Goal: Use online tool/utility: Utilize a website feature to perform a specific function

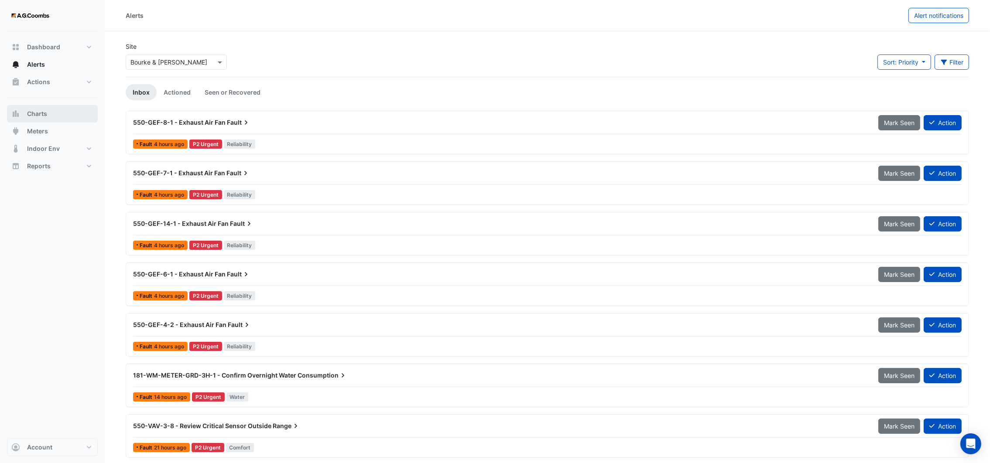
click at [63, 119] on button "Charts" at bounding box center [52, 113] width 91 height 17
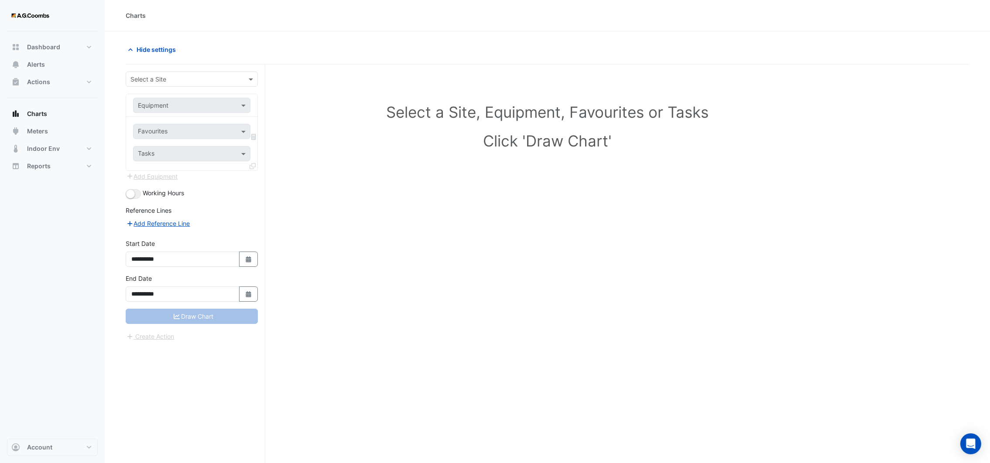
click at [166, 79] on input "text" at bounding box center [182, 79] width 105 height 9
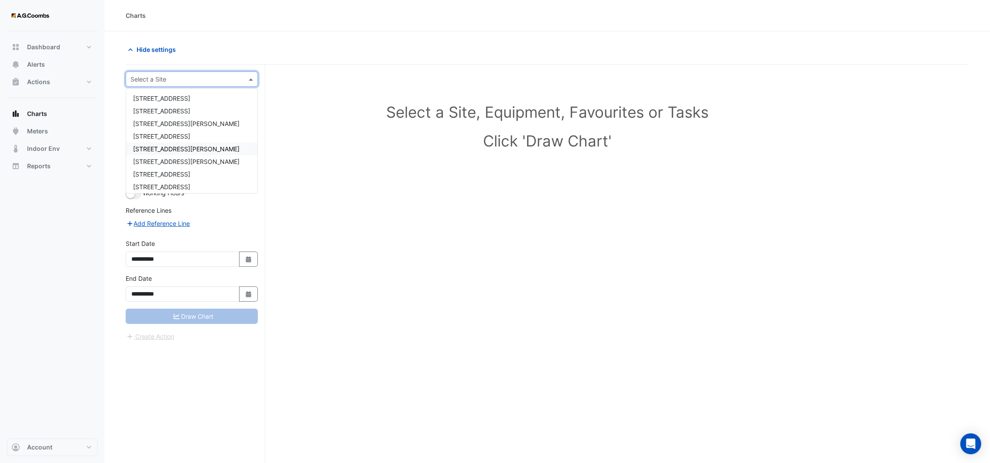
scroll to position [54, 0]
click at [171, 142] on span "Bourke & [PERSON_NAME]" at bounding box center [171, 145] width 77 height 7
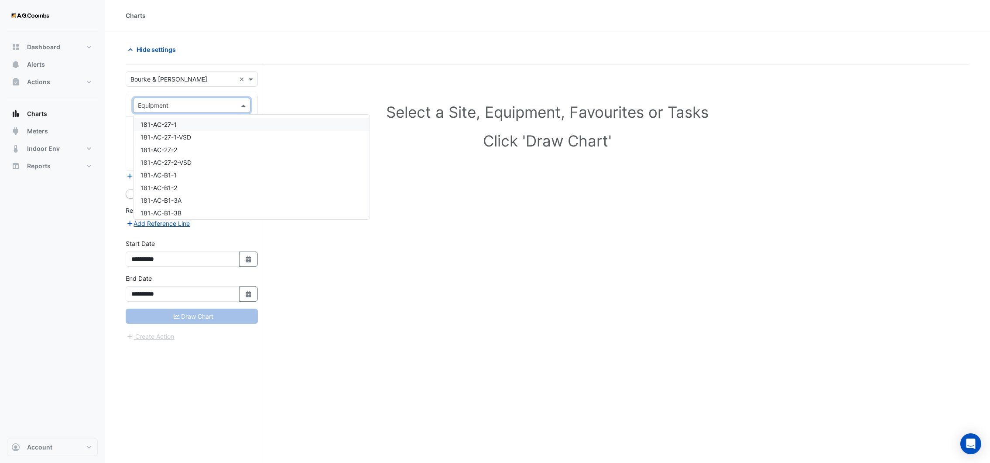
drag, startPoint x: 245, startPoint y: 105, endPoint x: 322, endPoint y: 75, distance: 82.5
click at [322, 75] on div "Select a Site, Equipment, Favourites or Tasks Click 'Draw Chart'" at bounding box center [547, 128] width 833 height 106
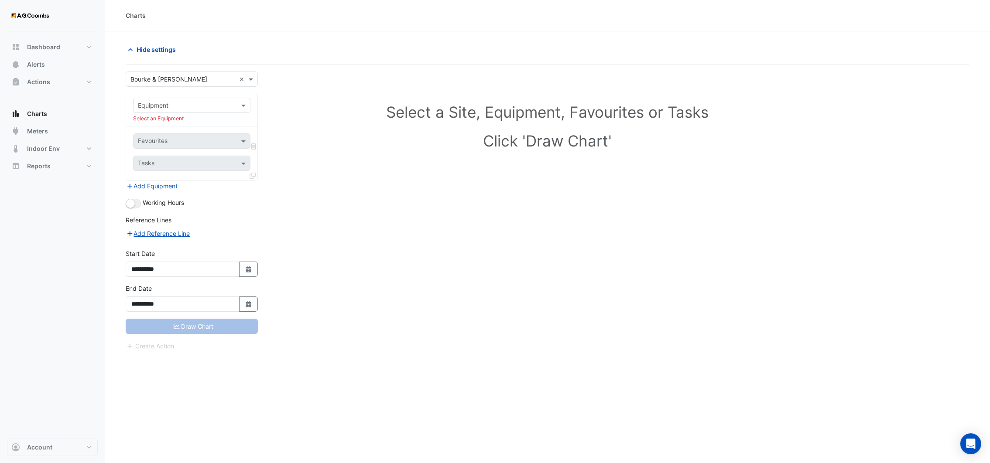
click at [243, 111] on div "Equipment" at bounding box center [191, 105] width 117 height 15
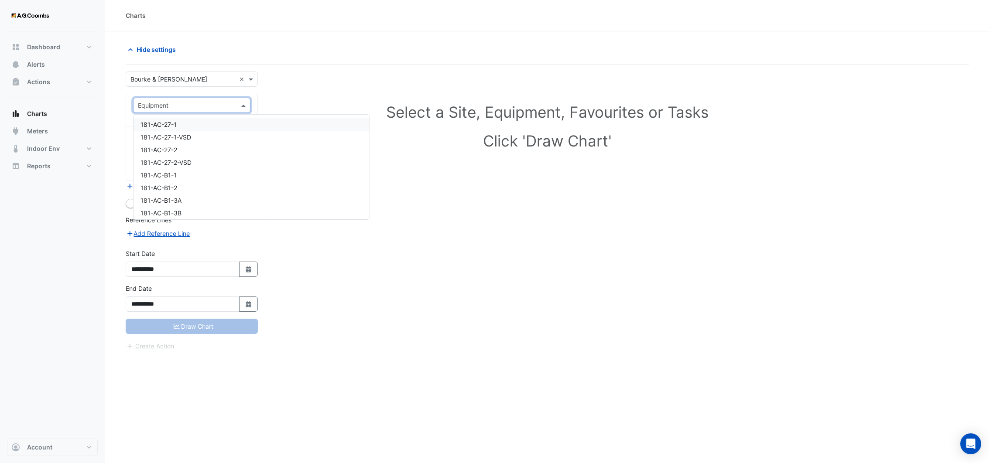
click at [328, 89] on div "Select a Site, Equipment, Favourites or Tasks Click 'Draw Chart'" at bounding box center [547, 128] width 833 height 106
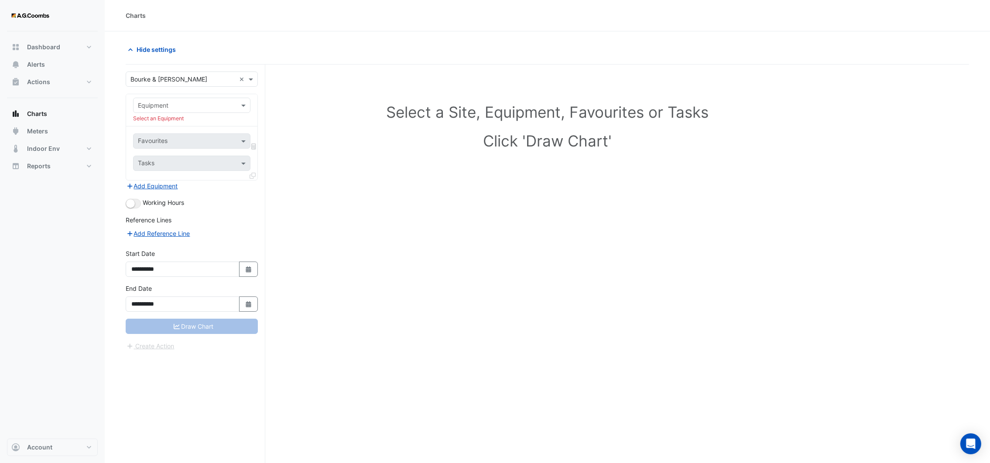
click at [222, 106] on input "text" at bounding box center [183, 105] width 90 height 9
type input "*"
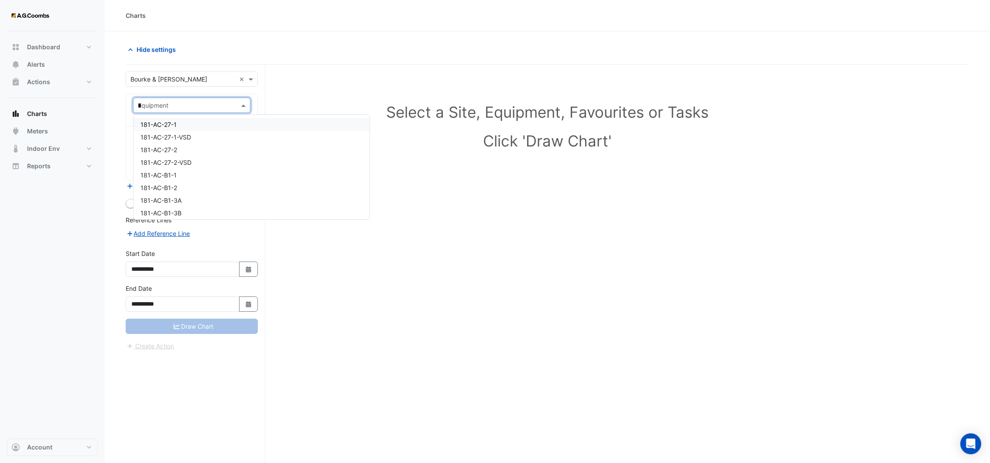
type input "**"
click at [198, 134] on div "550-HHWP-19-2" at bounding box center [199, 134] width 130 height 13
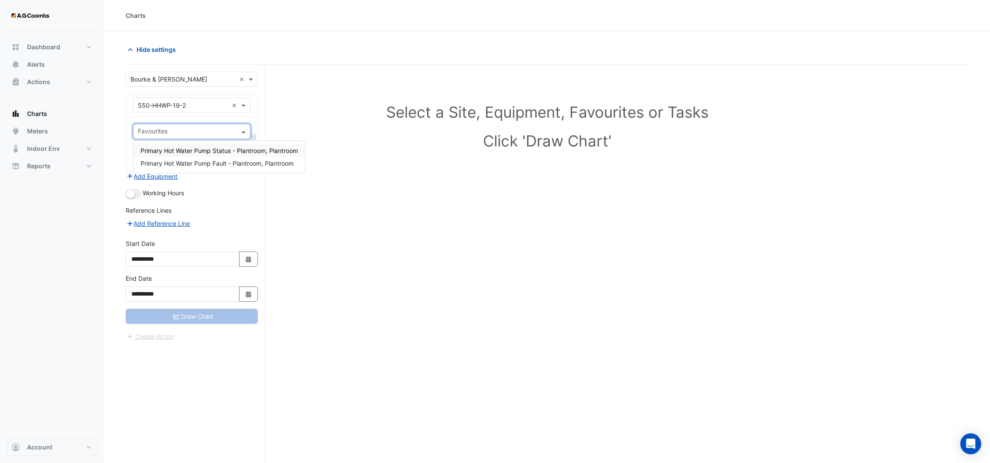
click at [247, 129] on span at bounding box center [244, 131] width 11 height 9
click at [243, 105] on span at bounding box center [244, 105] width 11 height 9
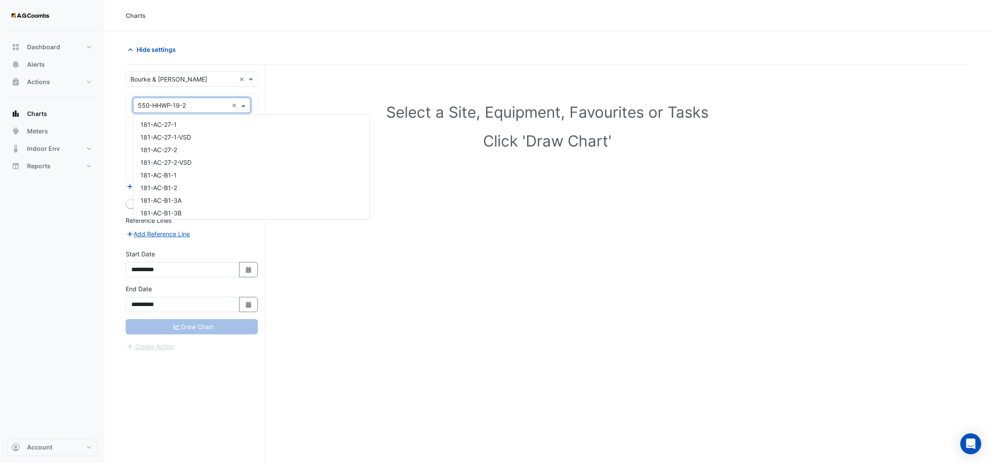
scroll to position [20759, 0]
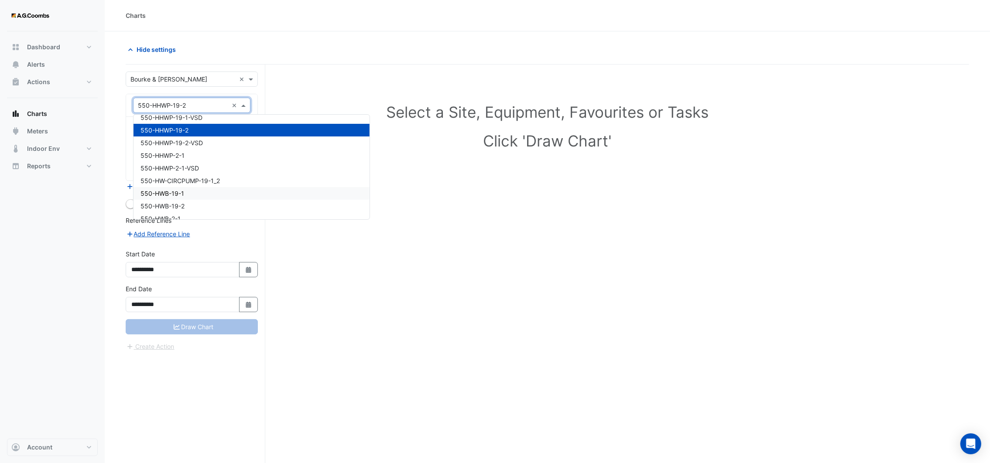
click at [182, 190] on span "550-HWB-19-1" at bounding box center [162, 193] width 44 height 7
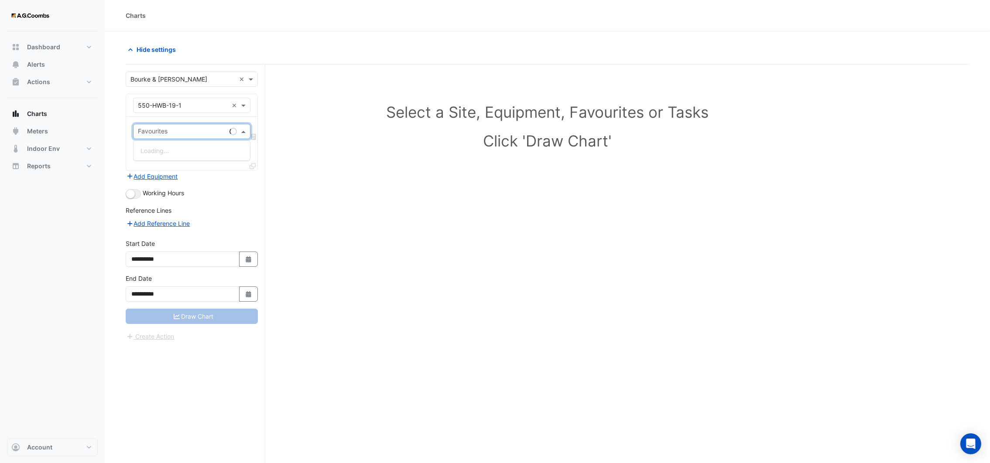
click at [219, 132] on input "text" at bounding box center [182, 132] width 88 height 9
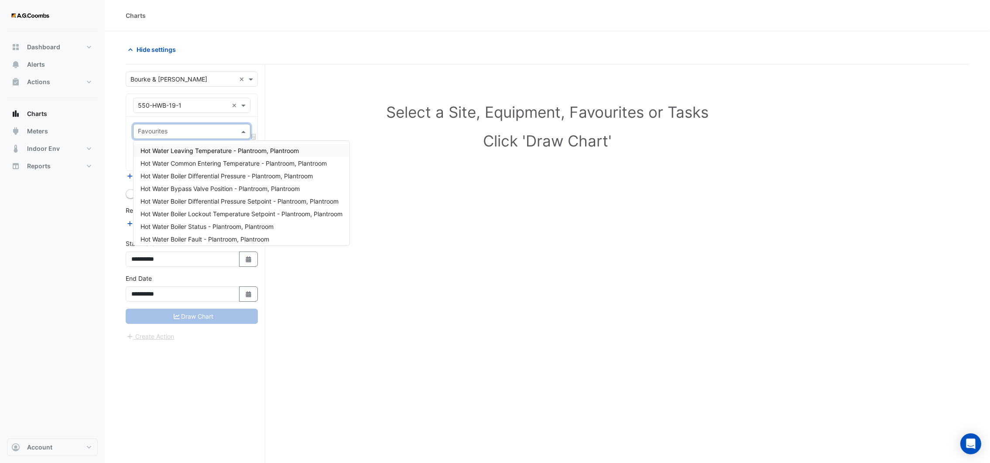
drag, startPoint x: 211, startPoint y: 149, endPoint x: 209, endPoint y: 144, distance: 4.7
click at [211, 149] on span "Hot Water Leaving Temperature - Plantroom, Plantroom" at bounding box center [219, 150] width 158 height 7
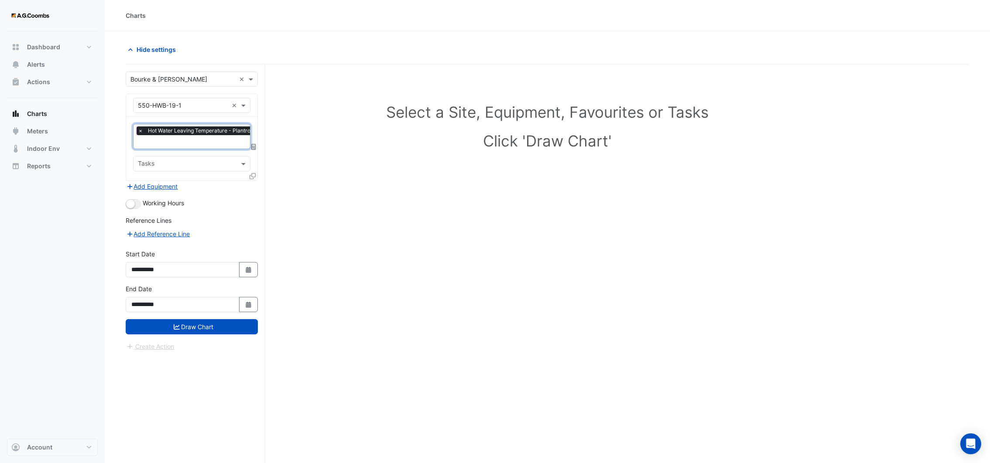
click at [209, 135] on span "Hot Water Leaving Temperature - Plantroom, Plantroom" at bounding box center [217, 131] width 143 height 9
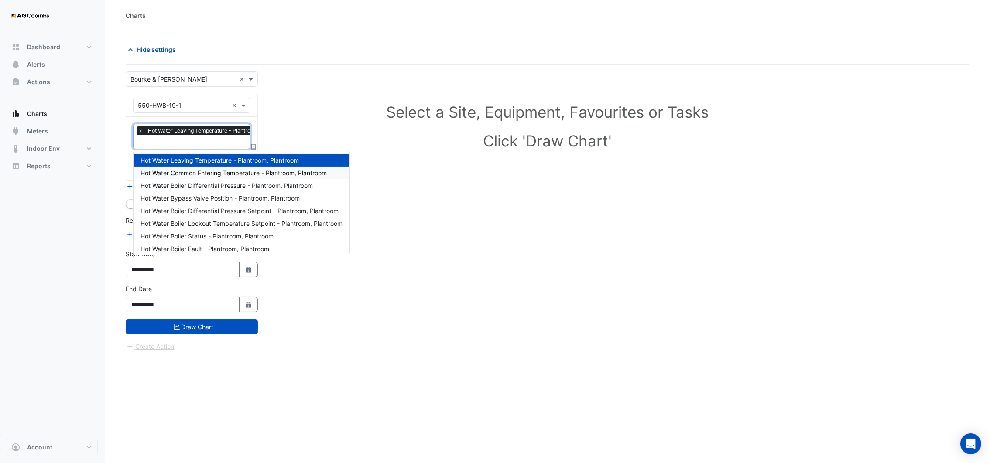
click at [254, 176] on div "Hot Water Common Entering Temperature - Plantroom, Plantroom" at bounding box center [242, 173] width 216 height 13
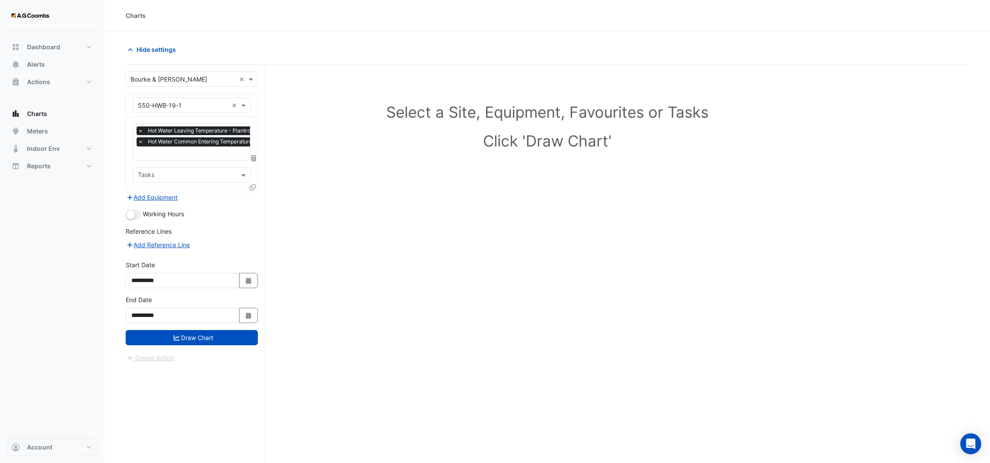
click at [253, 186] on icon at bounding box center [253, 188] width 6 height 6
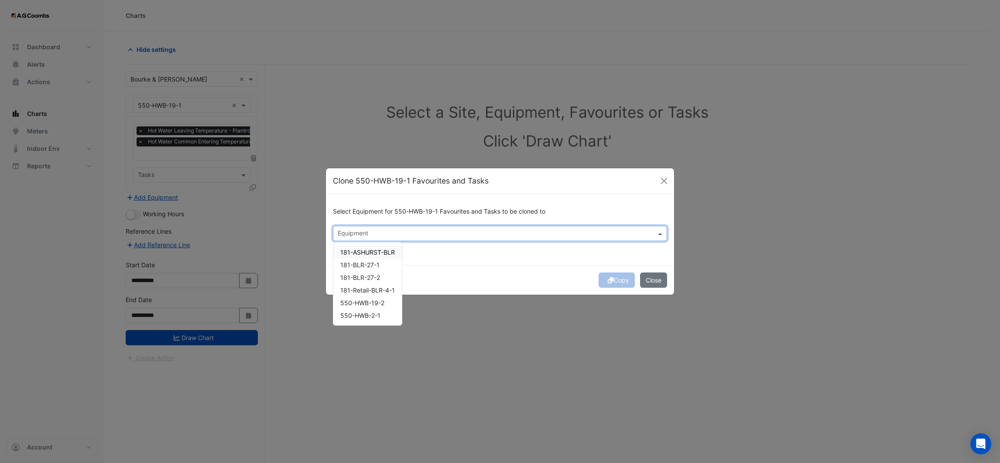
click at [354, 230] on input "text" at bounding box center [495, 234] width 315 height 9
click at [353, 302] on span "550-HWB-19-2" at bounding box center [362, 302] width 44 height 7
click at [458, 267] on div "Copy Close" at bounding box center [500, 280] width 348 height 30
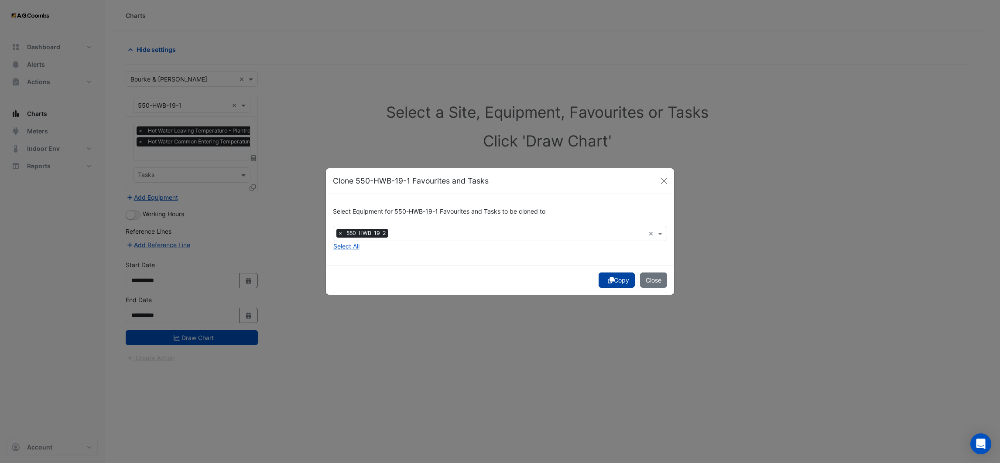
click at [617, 281] on button "Copy" at bounding box center [617, 280] width 36 height 15
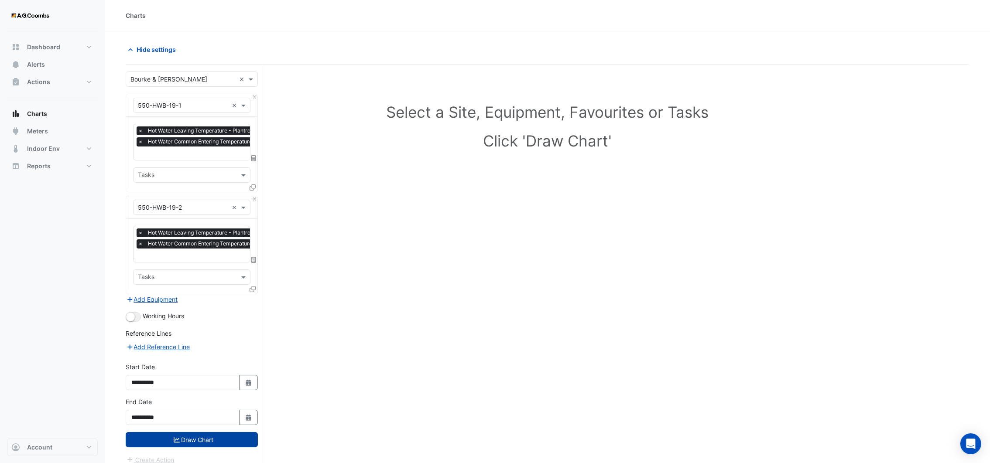
click at [168, 439] on button "Draw Chart" at bounding box center [192, 439] width 132 height 15
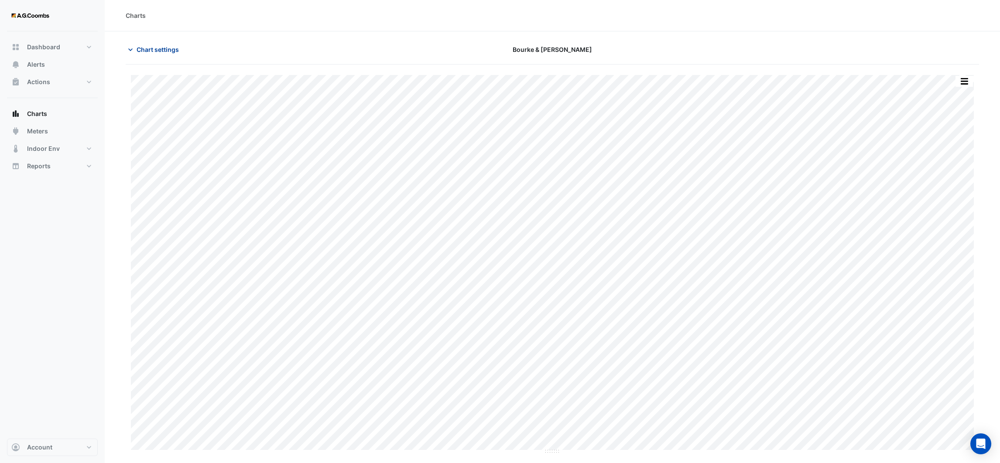
click at [130, 46] on icon "button" at bounding box center [130, 49] width 9 height 9
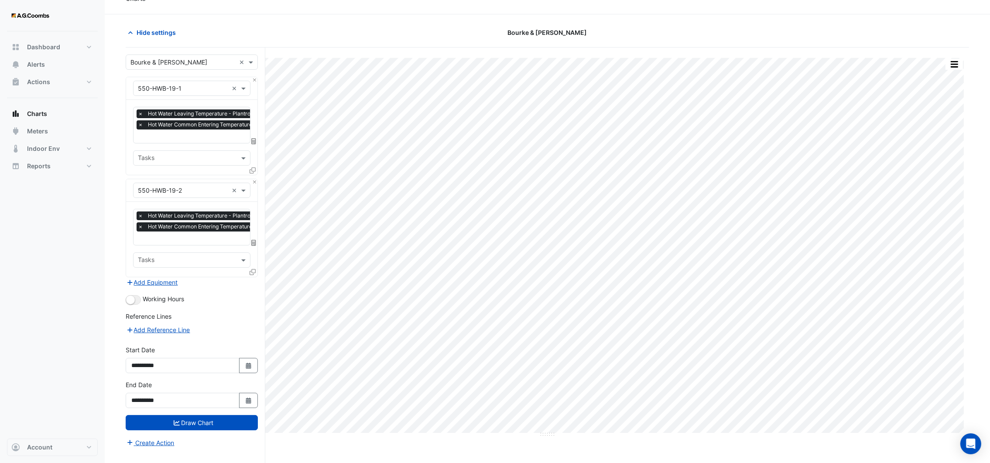
scroll to position [33, 0]
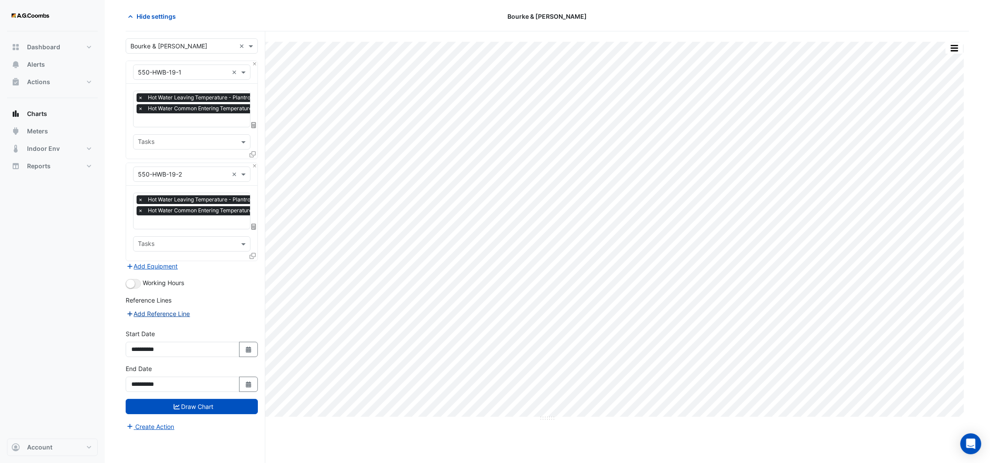
click at [130, 313] on icon "button" at bounding box center [129, 314] width 5 height 5
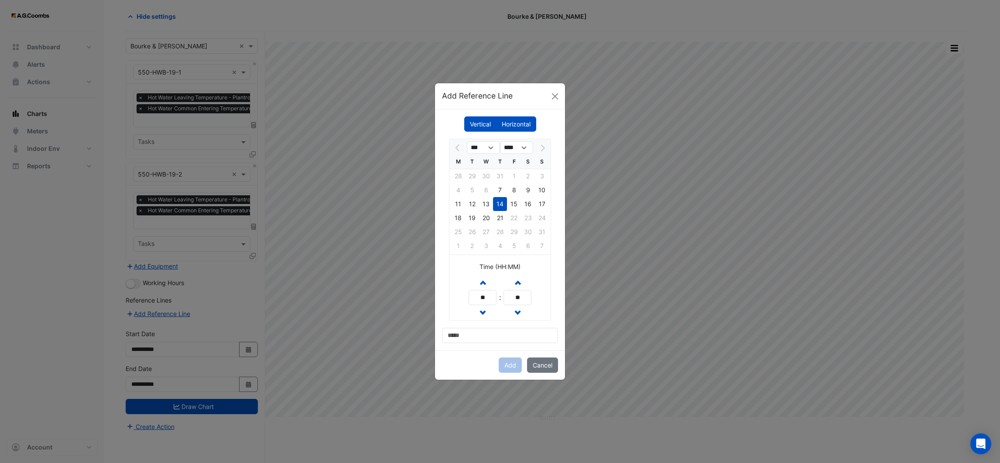
click at [521, 120] on label "Horizontal" at bounding box center [516, 124] width 40 height 15
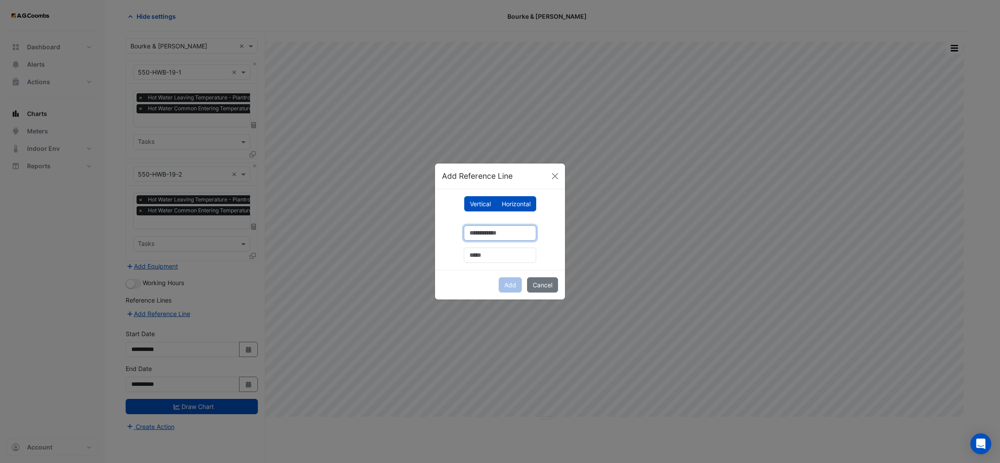
click at [489, 233] on input "number" at bounding box center [500, 233] width 72 height 15
type input "**"
click at [470, 257] on input "text" at bounding box center [500, 255] width 72 height 15
type input "**********"
click at [513, 281] on button "Add" at bounding box center [510, 285] width 23 height 15
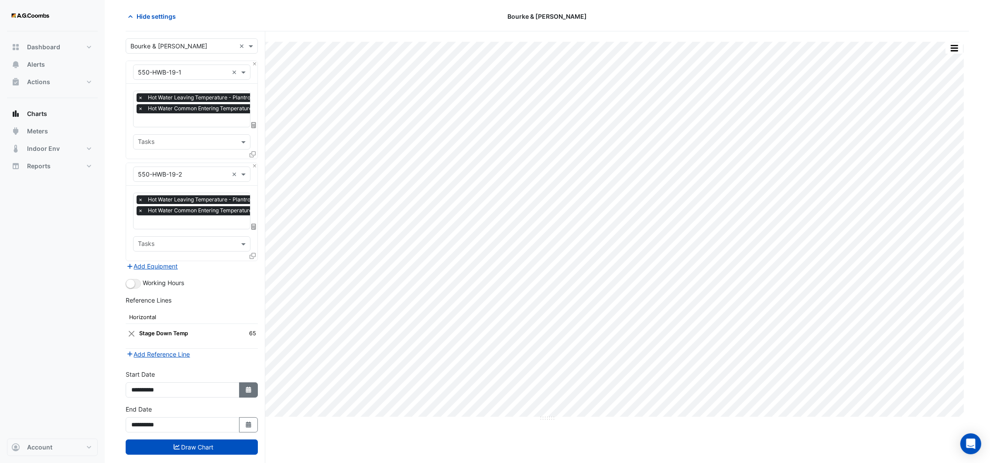
click at [245, 391] on icon "Select Date" at bounding box center [249, 390] width 8 height 6
select select "*"
select select "****"
click at [140, 270] on span "Previous month" at bounding box center [141, 273] width 7 height 7
select select "*"
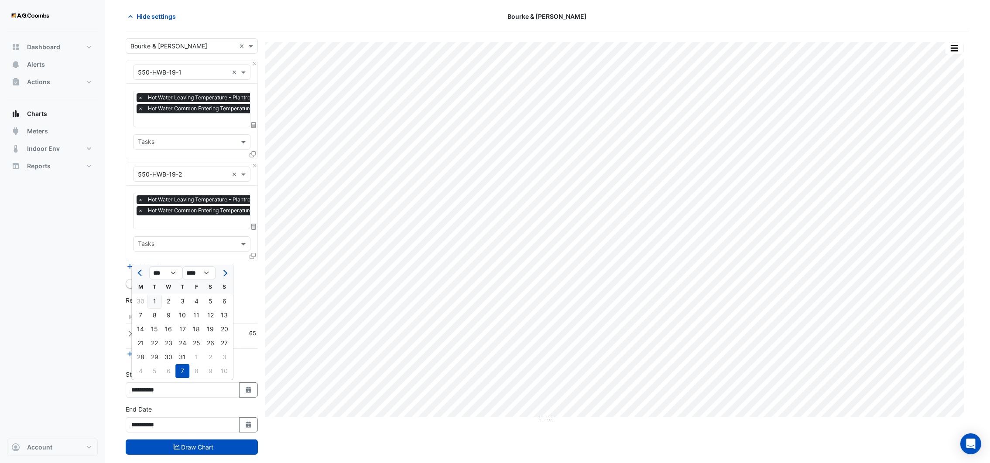
click at [154, 302] on div "1" at bounding box center [154, 302] width 14 height 14
type input "**********"
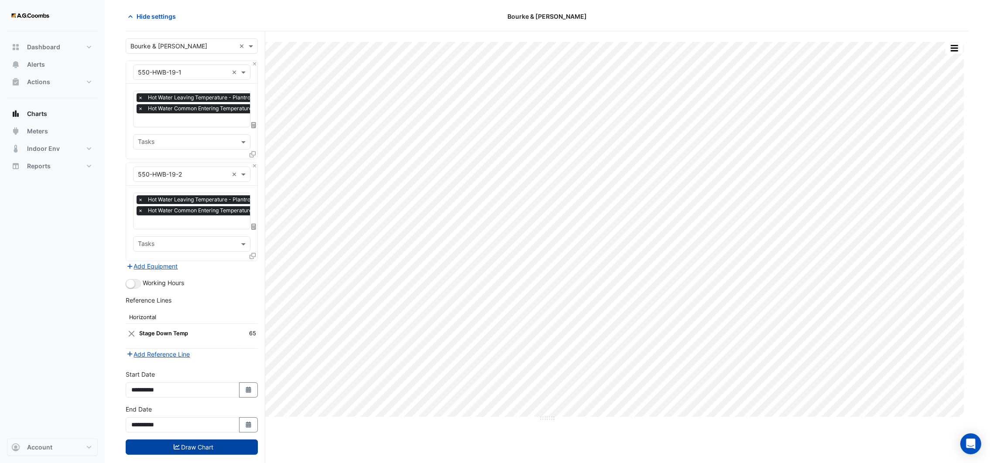
click at [243, 447] on button "Draw Chart" at bounding box center [192, 447] width 132 height 15
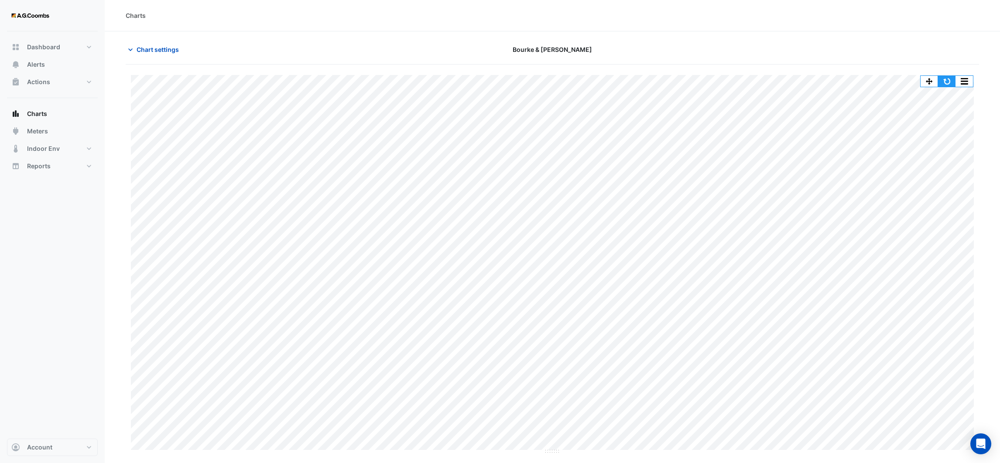
click at [944, 79] on button "button" at bounding box center [946, 81] width 17 height 11
click at [128, 49] on icon "button" at bounding box center [130, 49] width 9 height 9
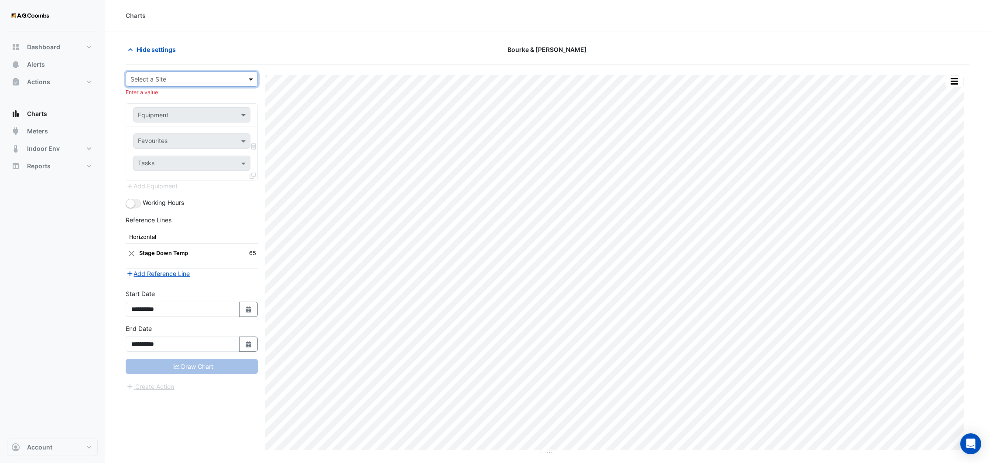
click at [253, 80] on span at bounding box center [252, 79] width 11 height 9
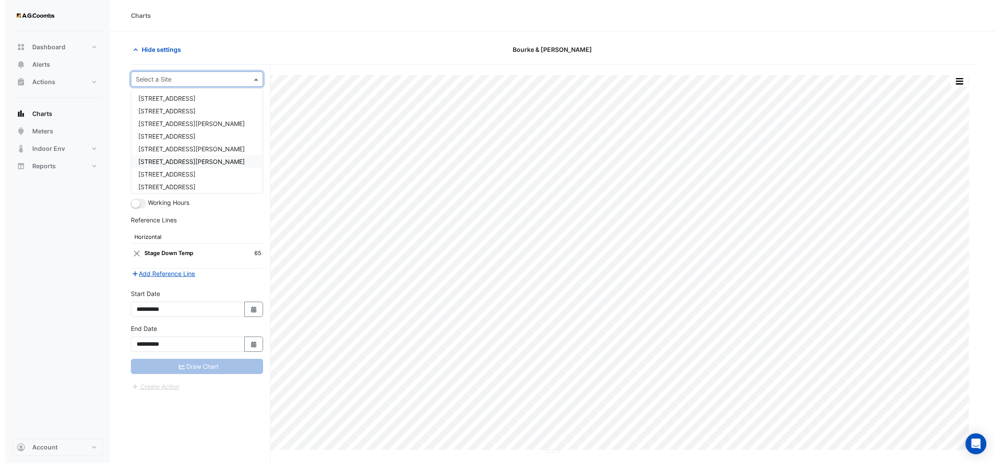
scroll to position [54, 0]
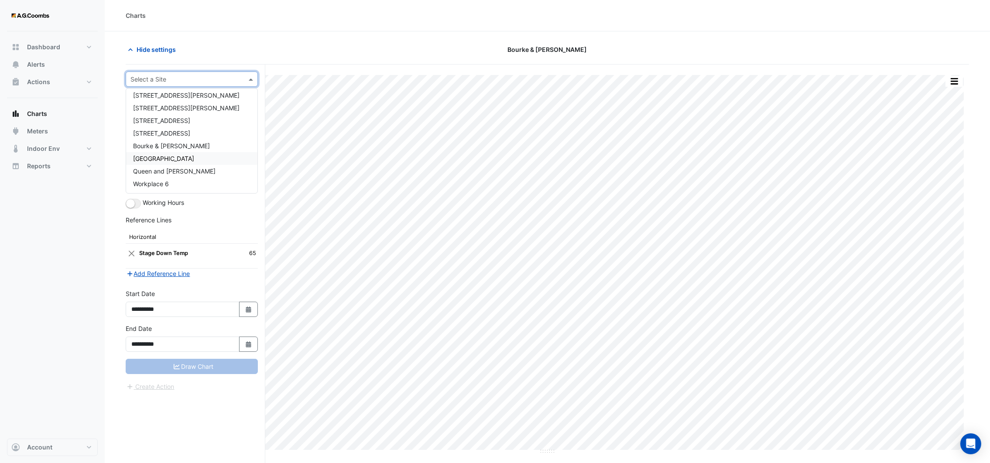
click at [201, 161] on div "[GEOGRAPHIC_DATA]" at bounding box center [191, 158] width 131 height 13
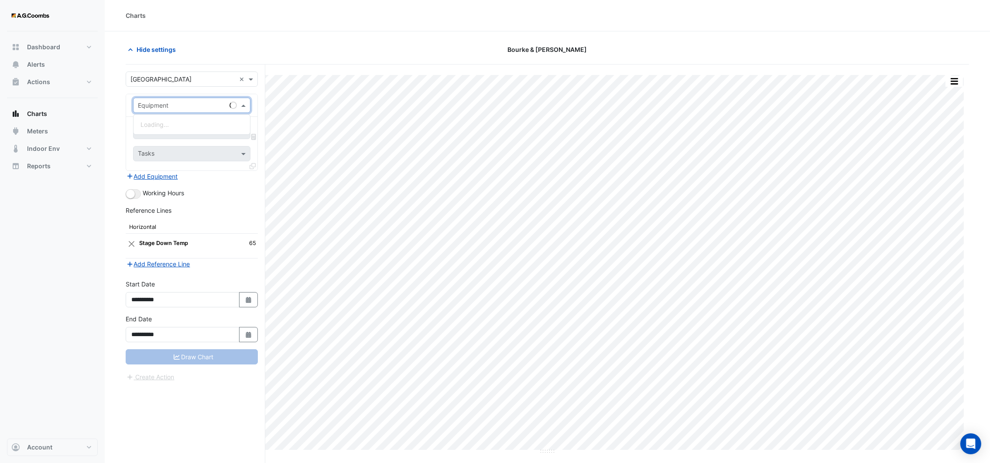
click at [242, 106] on span at bounding box center [244, 105] width 11 height 9
type input "*****"
click at [211, 123] on div "VAV0301 ([PERSON_NAME] IE)" at bounding box center [192, 124] width 116 height 13
click at [245, 136] on span at bounding box center [244, 131] width 11 height 9
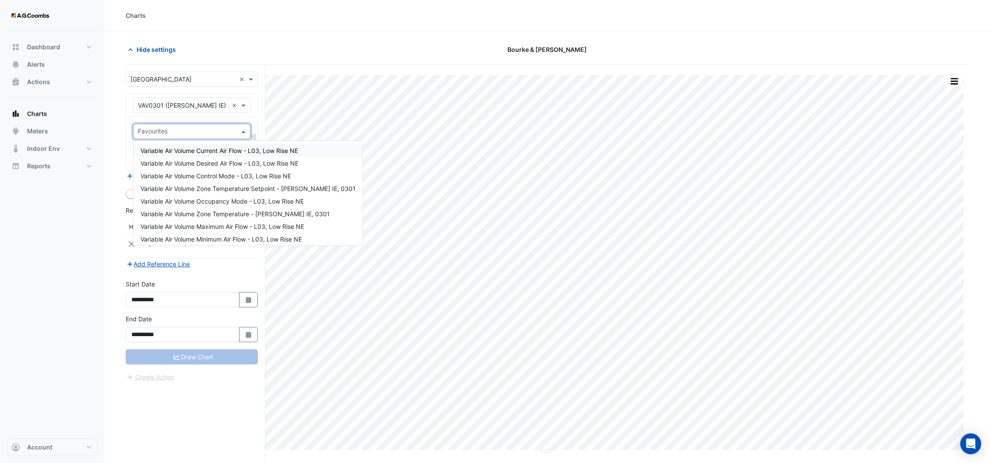
click at [237, 154] on span "Variable Air Volume Current Air Flow - L03, Low Rise NE" at bounding box center [219, 150] width 158 height 7
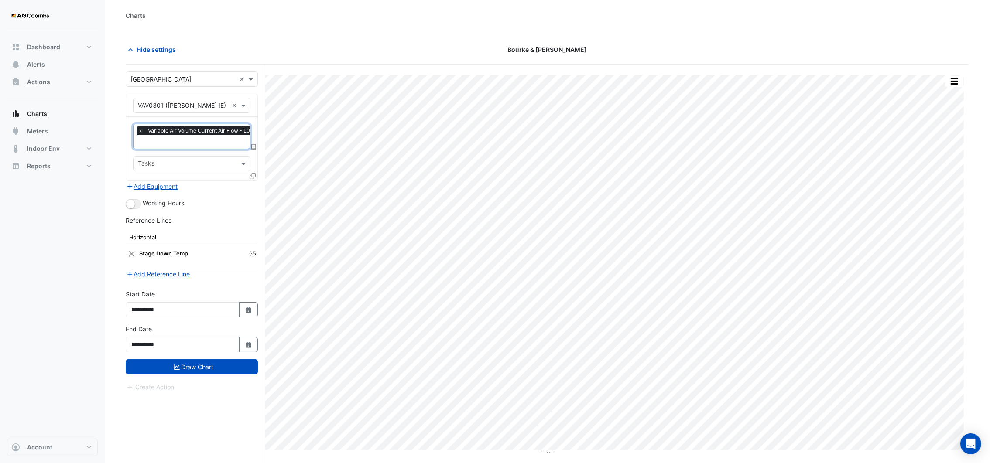
click at [239, 145] on input "text" at bounding box center [214, 142] width 153 height 9
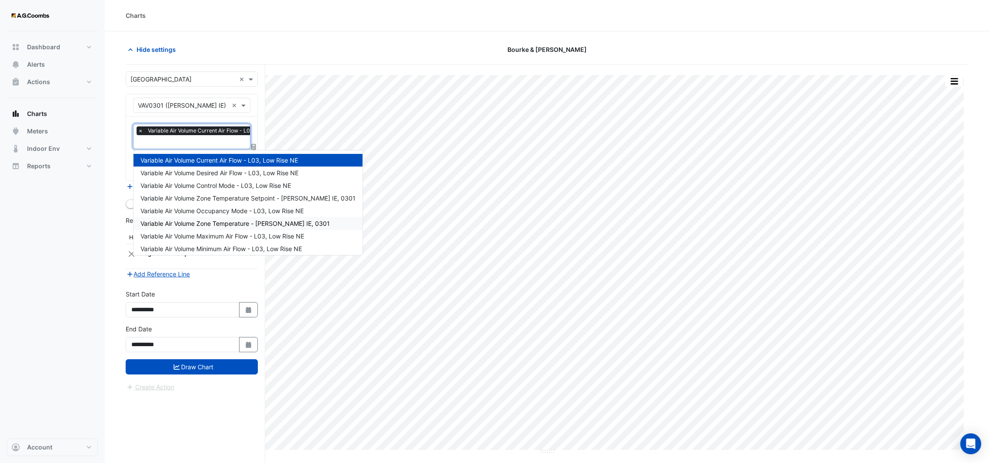
click at [240, 221] on span "Variable Air Volume Zone Temperature - [PERSON_NAME] IE, 0301" at bounding box center [234, 223] width 189 height 7
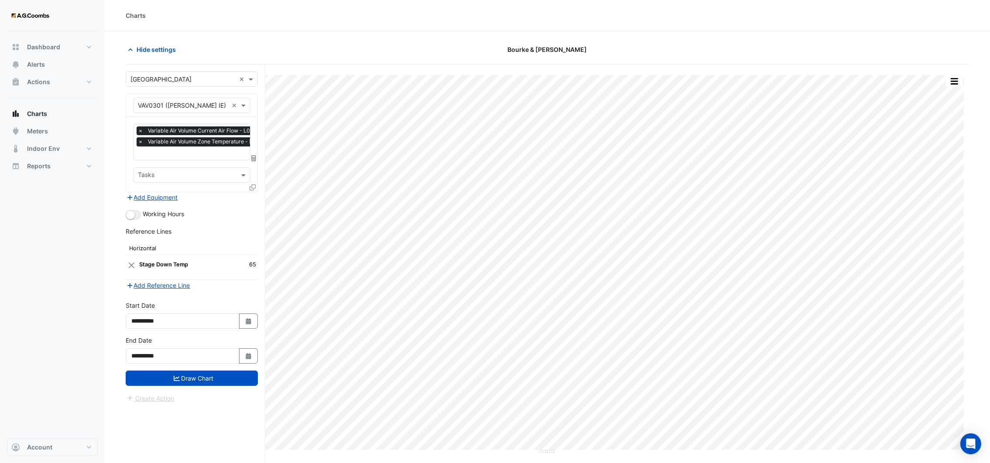
click at [252, 189] on fa-icon at bounding box center [253, 187] width 6 height 7
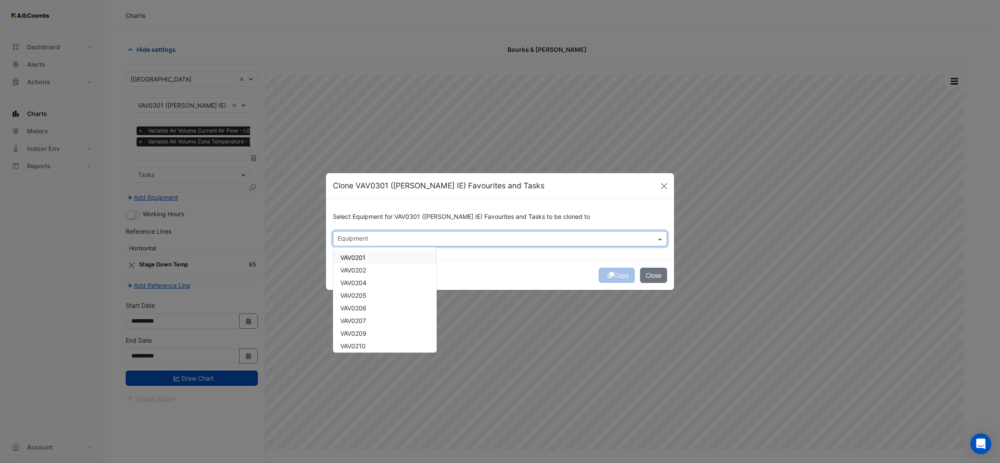
click at [352, 239] on input "text" at bounding box center [495, 239] width 315 height 9
click at [359, 257] on span "VAV0302" at bounding box center [353, 257] width 26 height 7
click at [358, 271] on span "VAV0303" at bounding box center [353, 270] width 27 height 7
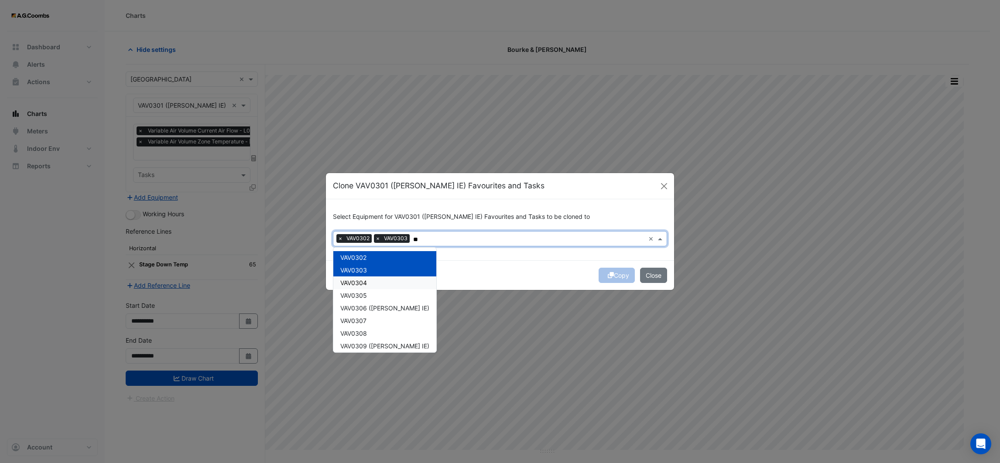
click at [360, 281] on span "VAV0304" at bounding box center [353, 282] width 27 height 7
click at [360, 292] on span "VAV0305" at bounding box center [353, 295] width 27 height 7
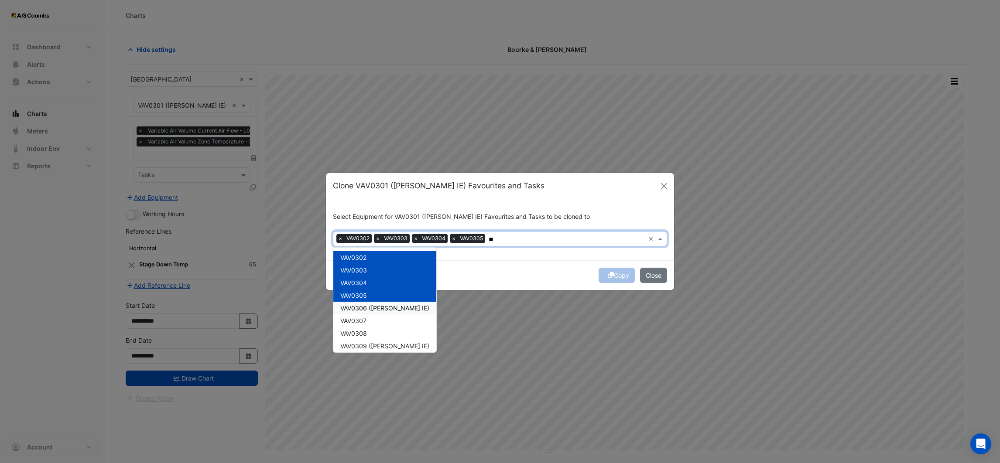
click at [358, 308] on span "VAV0306 ([PERSON_NAME] IE)" at bounding box center [384, 308] width 89 height 7
drag, startPoint x: 357, startPoint y: 319, endPoint x: 357, endPoint y: 327, distance: 7.9
click at [357, 320] on span "VAV0307" at bounding box center [353, 320] width 26 height 7
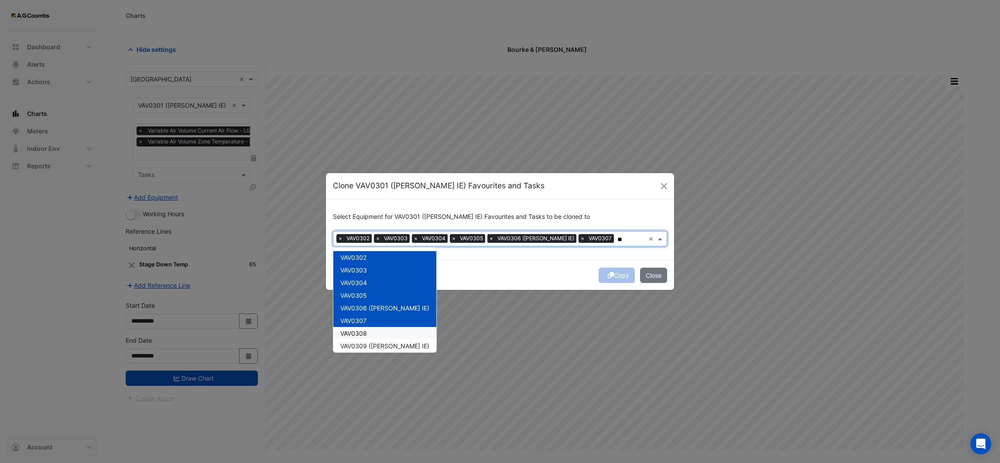
drag, startPoint x: 356, startPoint y: 331, endPoint x: 356, endPoint y: 345, distance: 14.0
click at [356, 331] on span "VAV0308" at bounding box center [353, 333] width 27 height 7
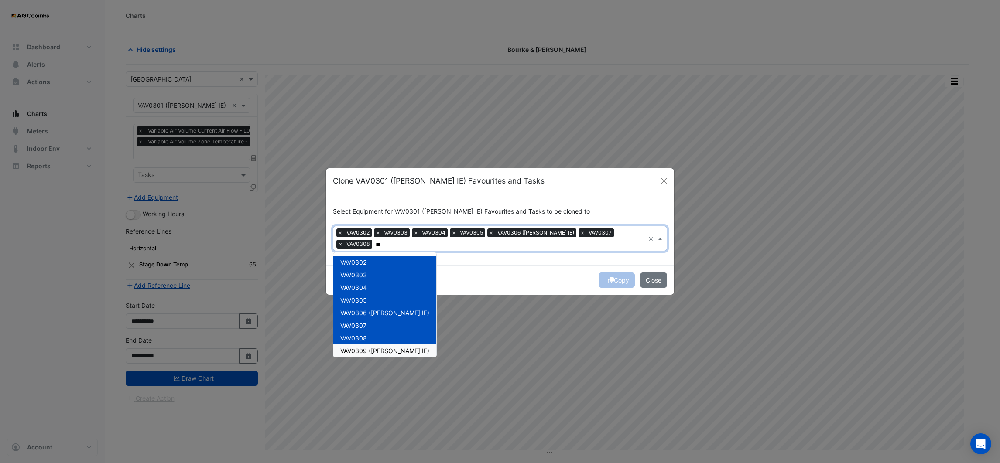
click at [356, 347] on span "VAV0309 ([PERSON_NAME] IE)" at bounding box center [384, 350] width 89 height 7
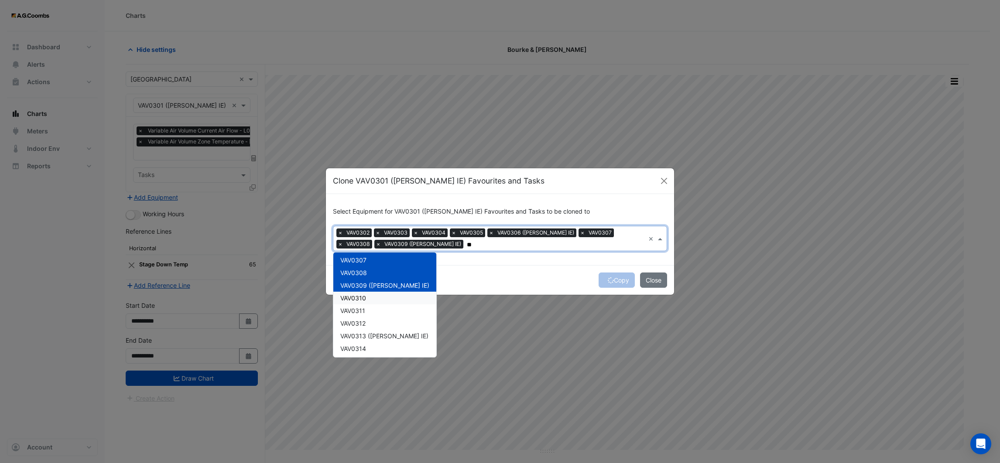
click at [362, 300] on span "VAV0310" at bounding box center [353, 298] width 26 height 7
click at [363, 310] on span "VAV0311" at bounding box center [352, 310] width 25 height 7
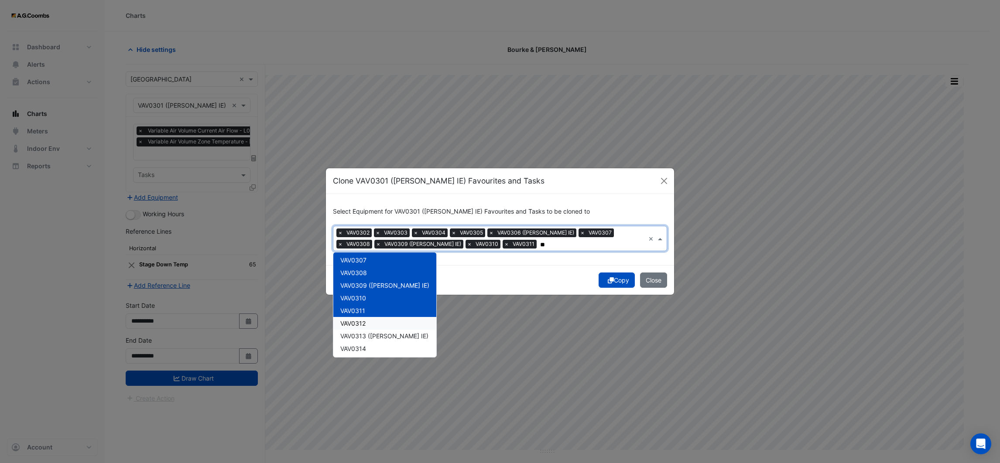
click at [360, 322] on span "VAV0312" at bounding box center [352, 323] width 25 height 7
click at [365, 336] on span "VAV0313 ([PERSON_NAME] IE)" at bounding box center [384, 335] width 88 height 7
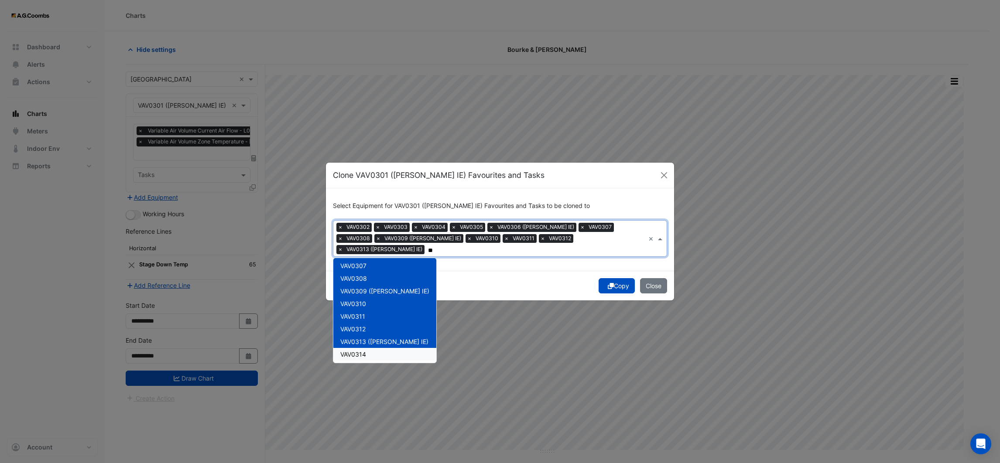
click at [361, 351] on span "VAV0314" at bounding box center [353, 354] width 26 height 7
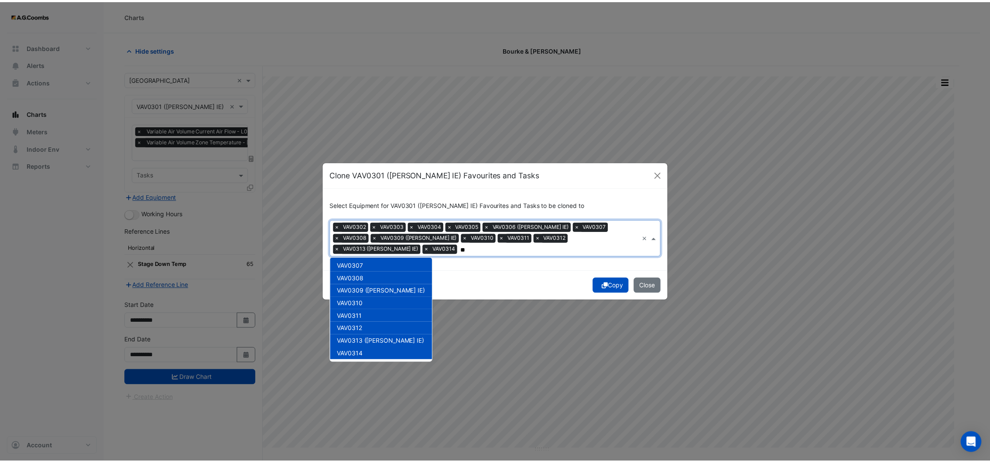
scroll to position [196, 0]
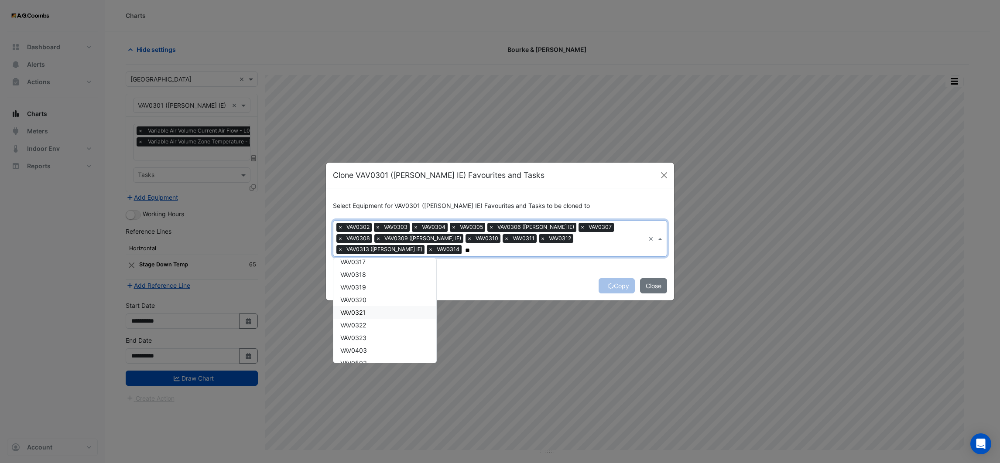
type input "**"
click at [499, 274] on div "Copy Close" at bounding box center [500, 286] width 348 height 30
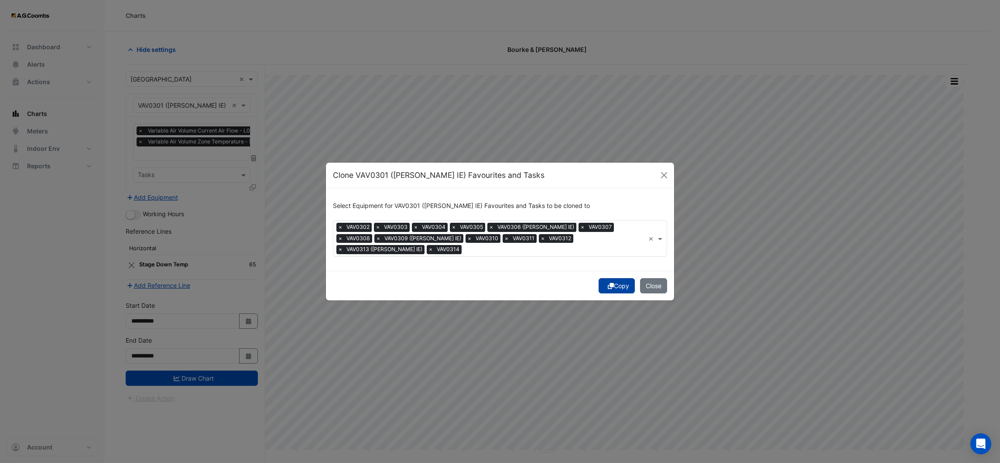
click at [618, 282] on button "Copy" at bounding box center [617, 285] width 36 height 15
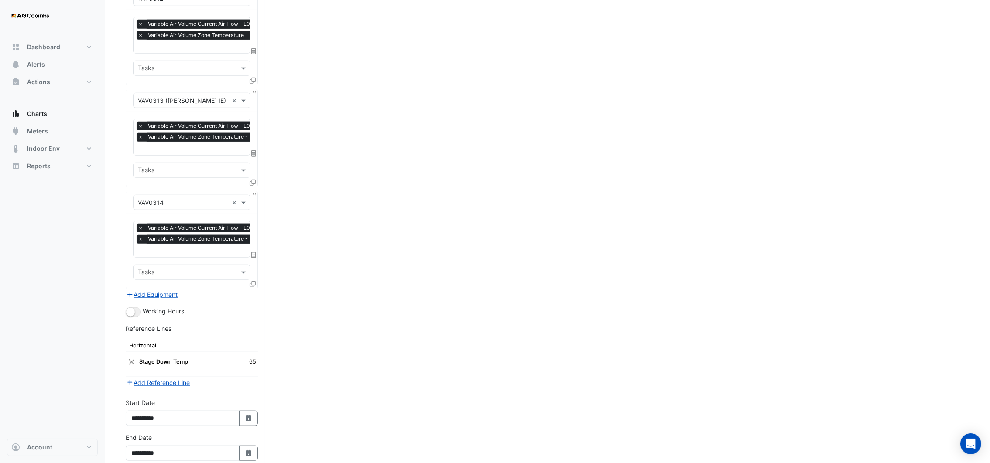
scroll to position [1266, 0]
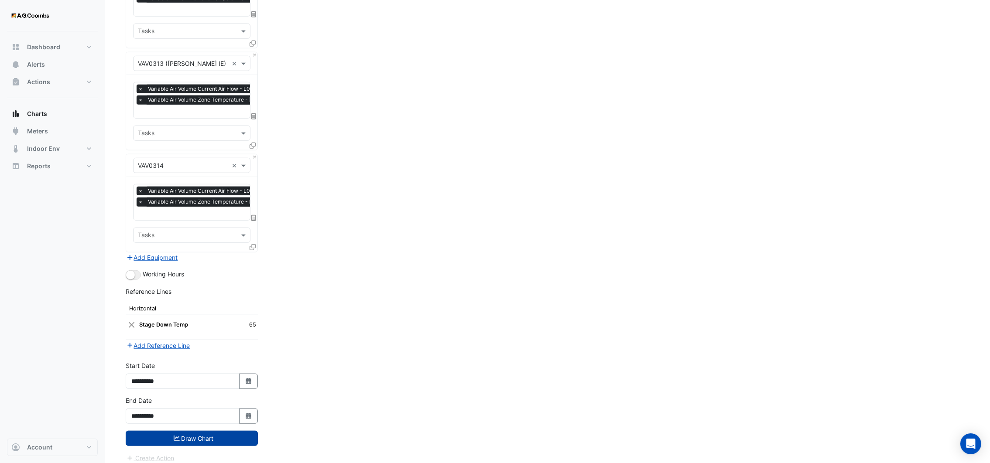
click at [193, 431] on button "Draw Chart" at bounding box center [192, 438] width 132 height 15
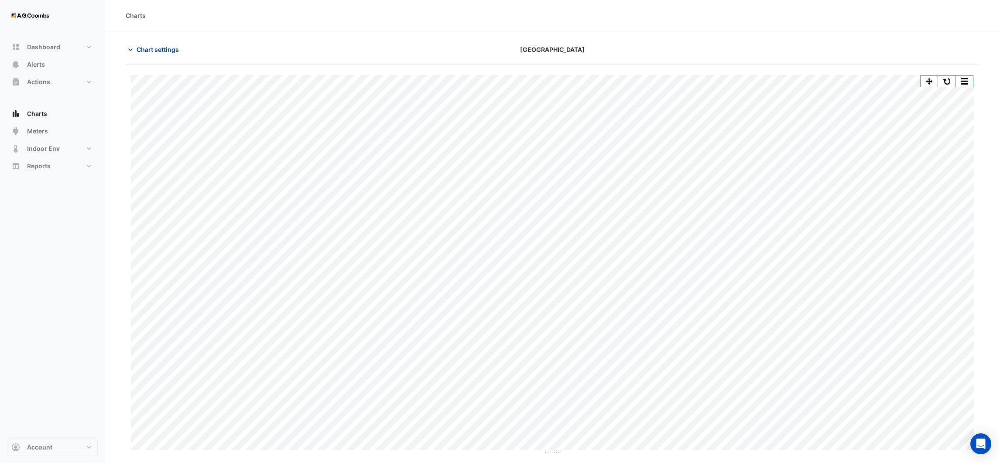
click at [133, 48] on icon "button" at bounding box center [130, 49] width 9 height 9
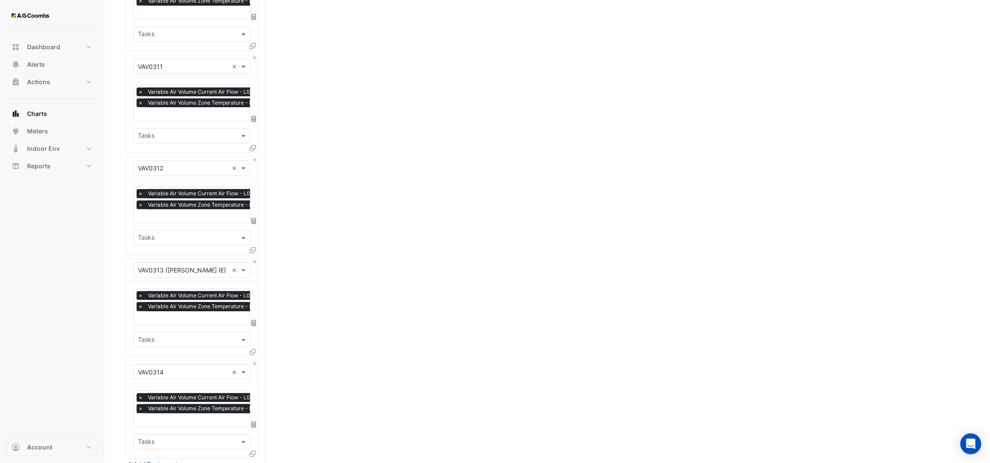
scroll to position [1266, 0]
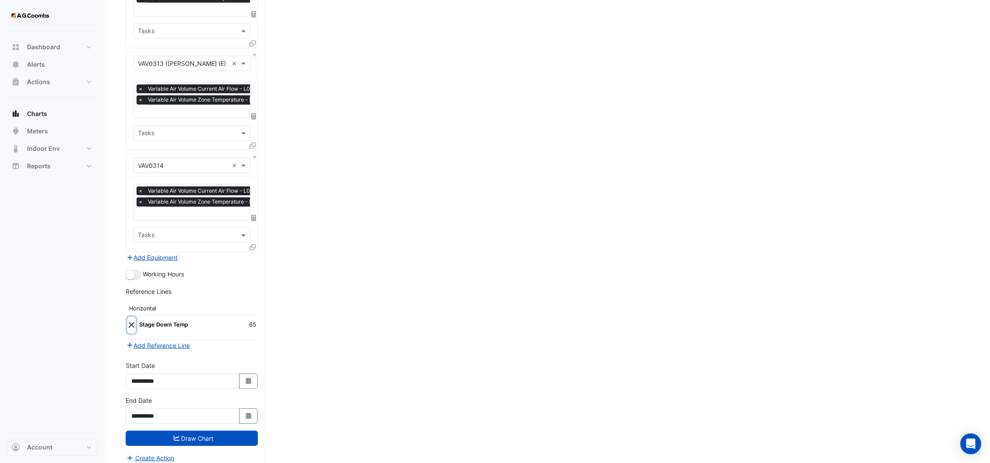
click at [133, 319] on button "Close" at bounding box center [131, 325] width 8 height 17
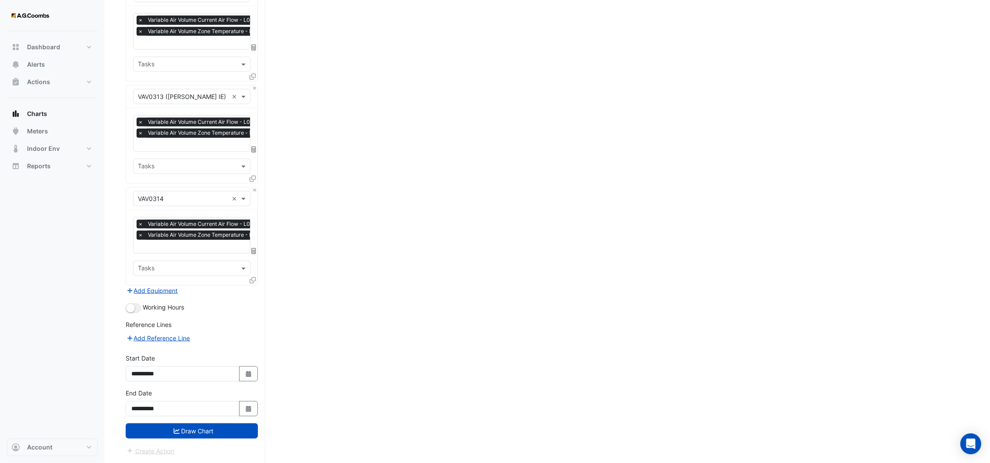
scroll to position [1225, 0]
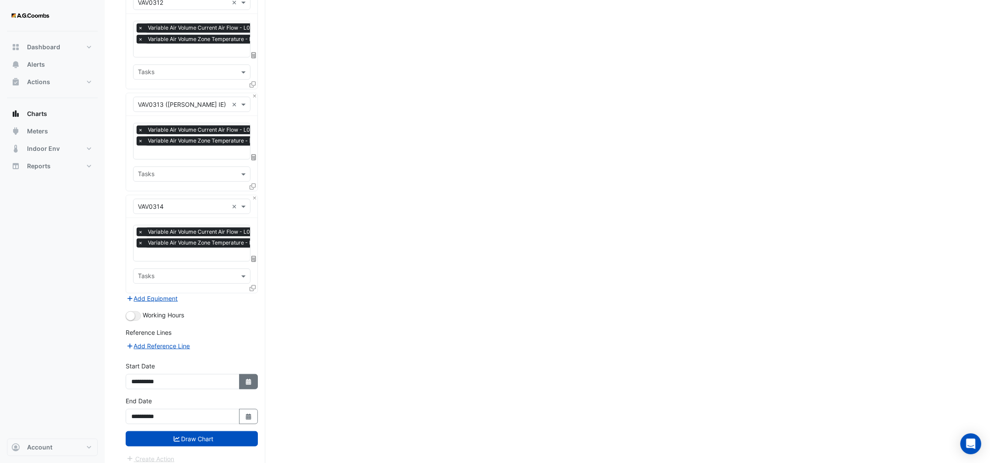
click at [250, 379] on icon "button" at bounding box center [248, 382] width 5 height 6
select select "*"
select select "****"
click at [221, 260] on button "Next month" at bounding box center [224, 259] width 10 height 14
select select "*"
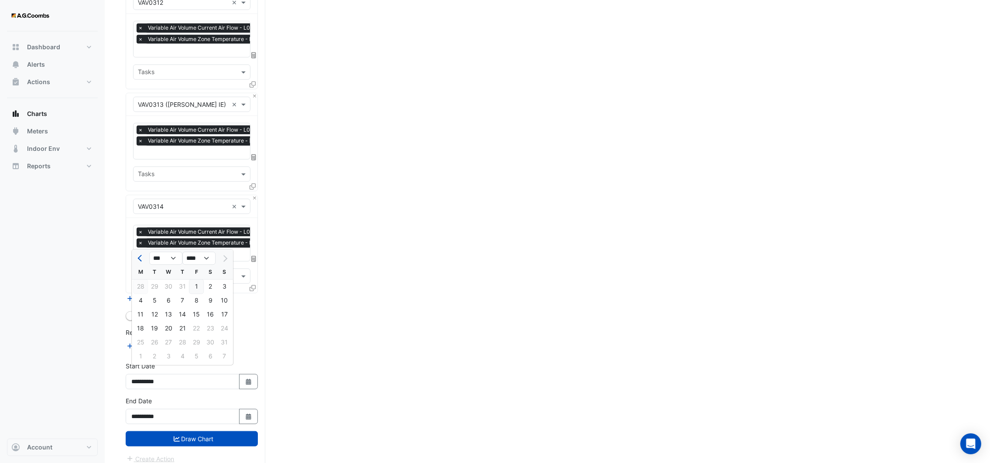
click at [139, 286] on div "28" at bounding box center [141, 287] width 14 height 14
type input "**********"
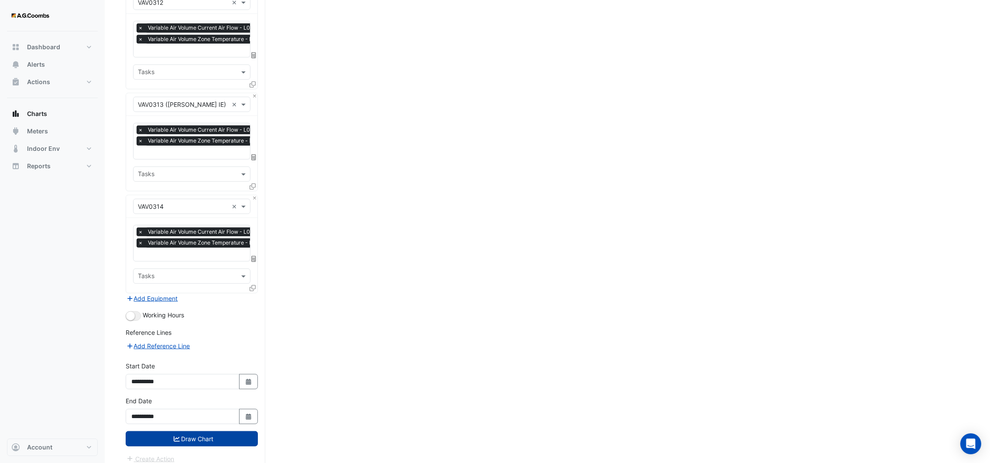
click at [188, 433] on button "Draw Chart" at bounding box center [192, 439] width 132 height 15
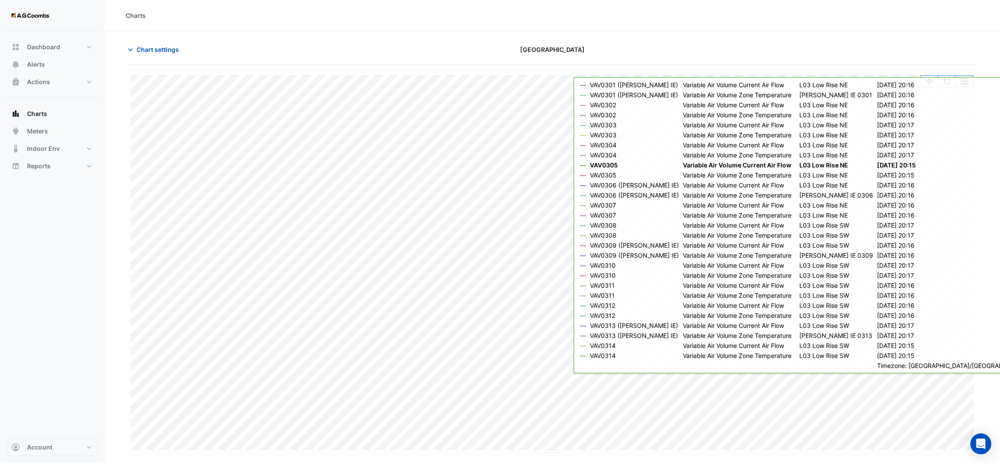
click at [947, 75] on div "Split by Equip Split by Unit Split All Print Save as JPEG Save as PNG Pivot Dat…" at bounding box center [552, 75] width 843 height 0
click at [947, 82] on button "button" at bounding box center [946, 81] width 17 height 11
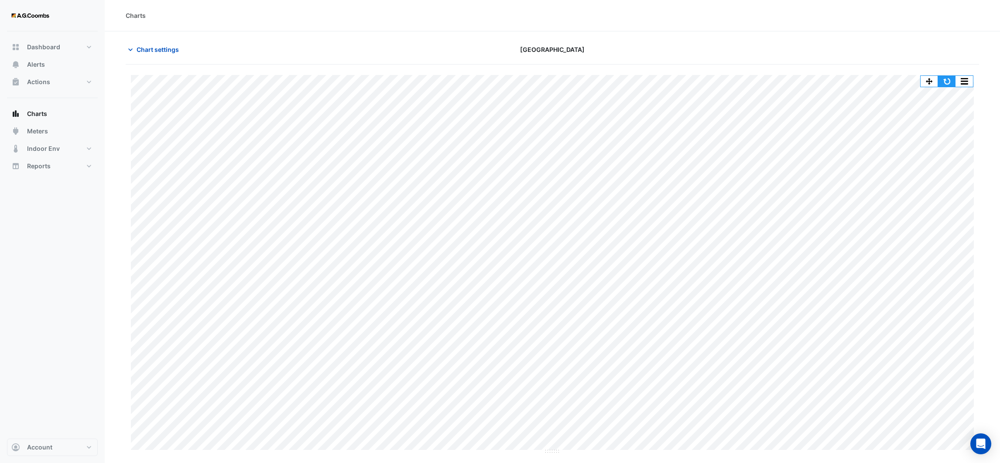
click at [945, 78] on button "button" at bounding box center [946, 81] width 17 height 11
click at [948, 78] on button "button" at bounding box center [946, 81] width 17 height 11
click at [129, 50] on icon "button" at bounding box center [130, 49] width 9 height 9
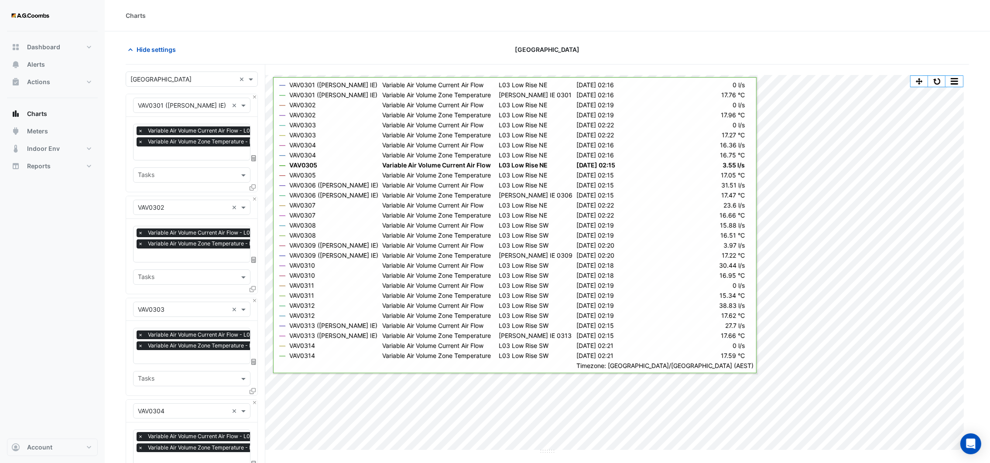
click at [141, 131] on span "×" at bounding box center [141, 131] width 8 height 9
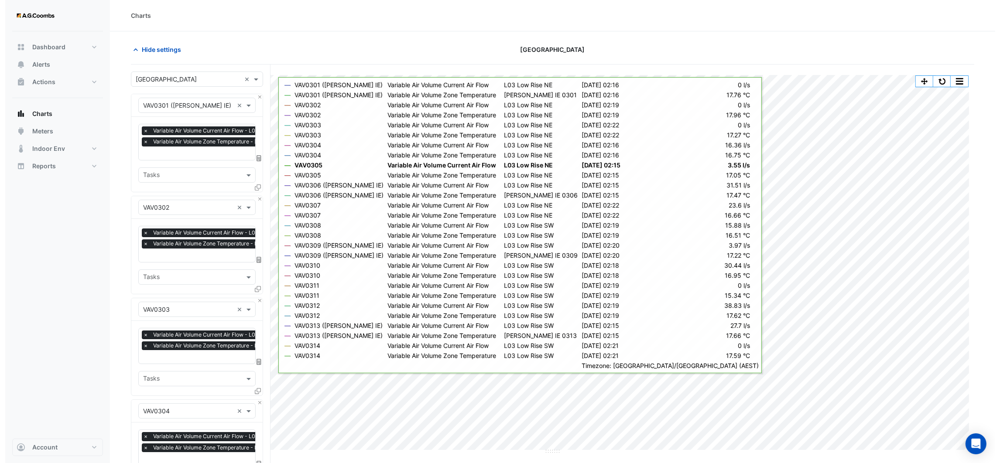
scroll to position [0, 4]
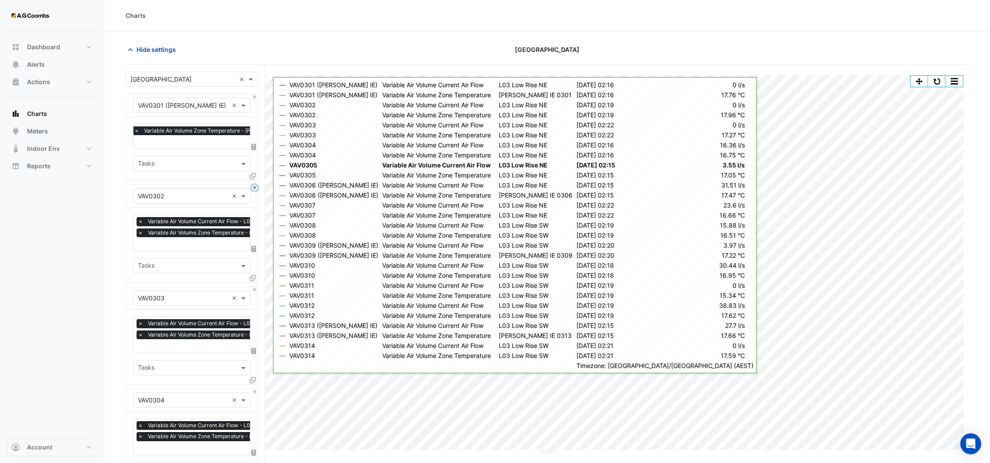
click at [252, 189] on button "Close" at bounding box center [255, 188] width 6 height 6
click at [252, 287] on button "Close" at bounding box center [255, 290] width 6 height 6
click at [252, 189] on button "Close" at bounding box center [255, 188] width 6 height 6
click at [252, 287] on button "Close" at bounding box center [255, 290] width 6 height 6
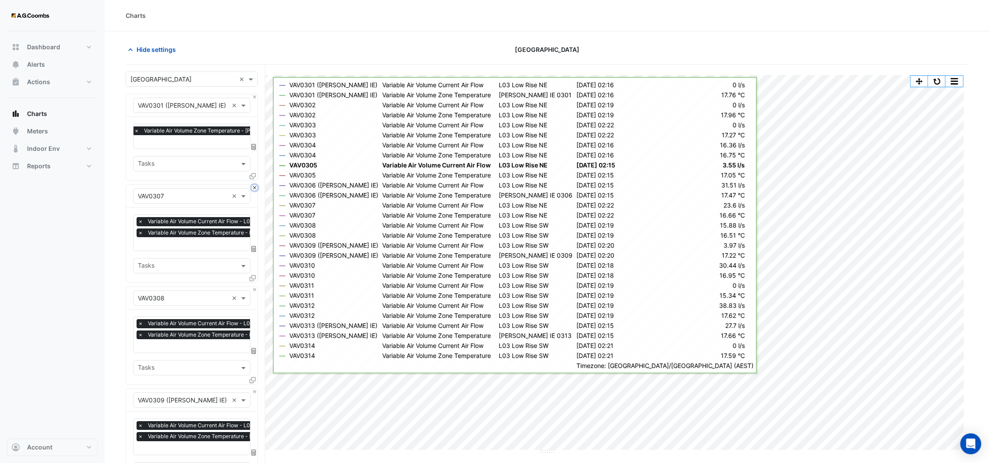
click at [252, 189] on button "Close" at bounding box center [255, 188] width 6 height 6
click at [252, 287] on button "Close" at bounding box center [255, 290] width 6 height 6
click at [252, 189] on button "Close" at bounding box center [255, 188] width 6 height 6
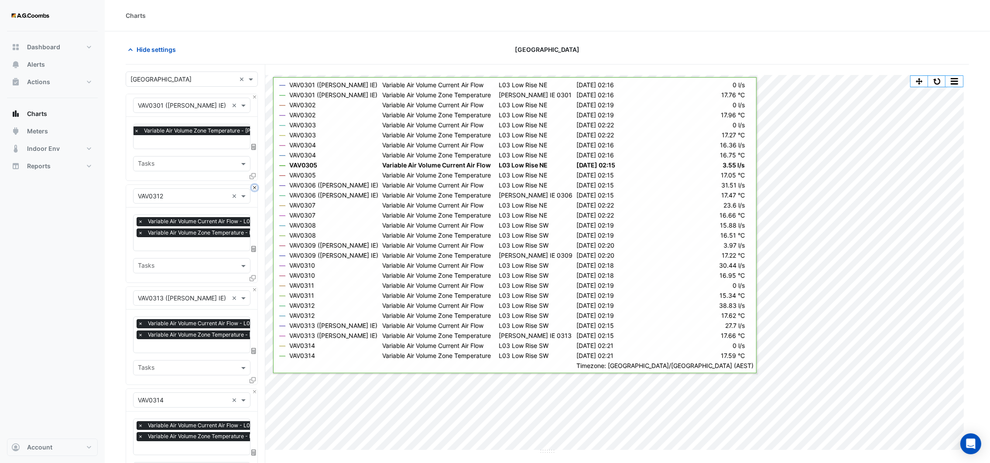
click at [252, 189] on button "Close" at bounding box center [255, 188] width 6 height 6
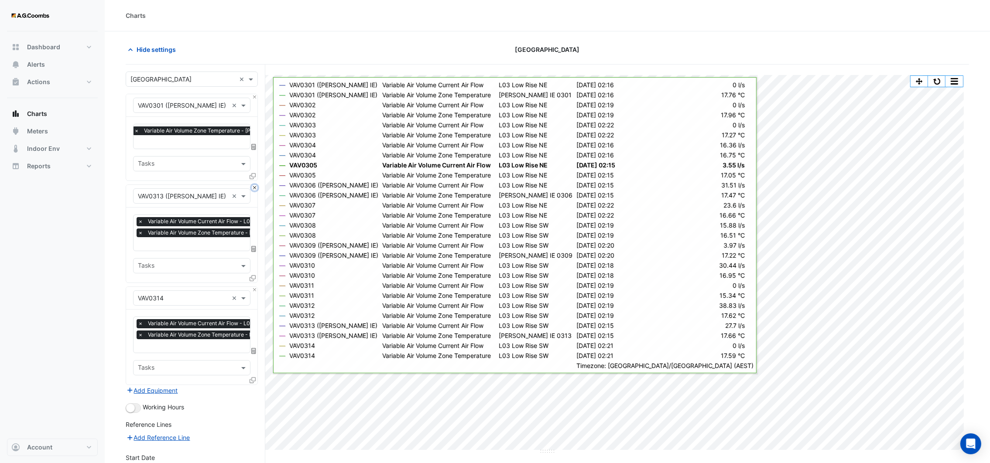
click at [252, 189] on button "Close" at bounding box center [255, 188] width 6 height 6
click at [252, 287] on button "Close" at bounding box center [255, 290] width 6 height 6
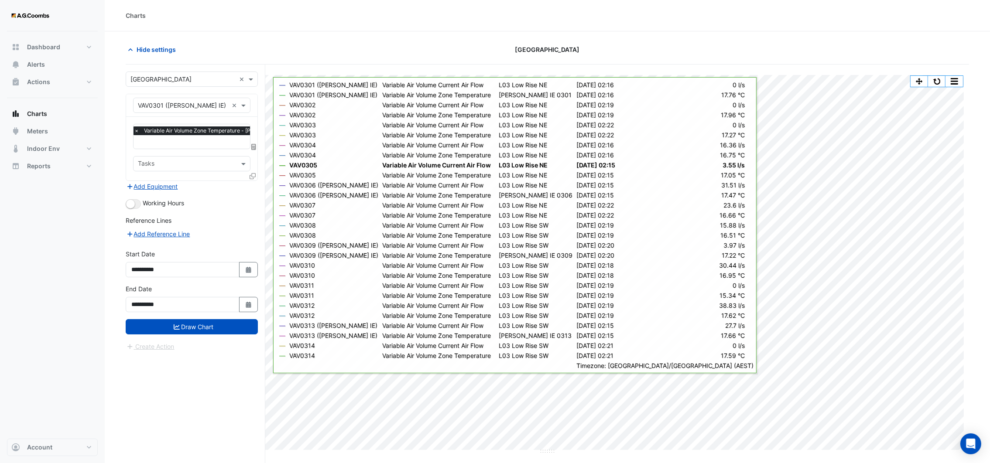
click at [253, 176] on icon at bounding box center [253, 176] width 6 height 6
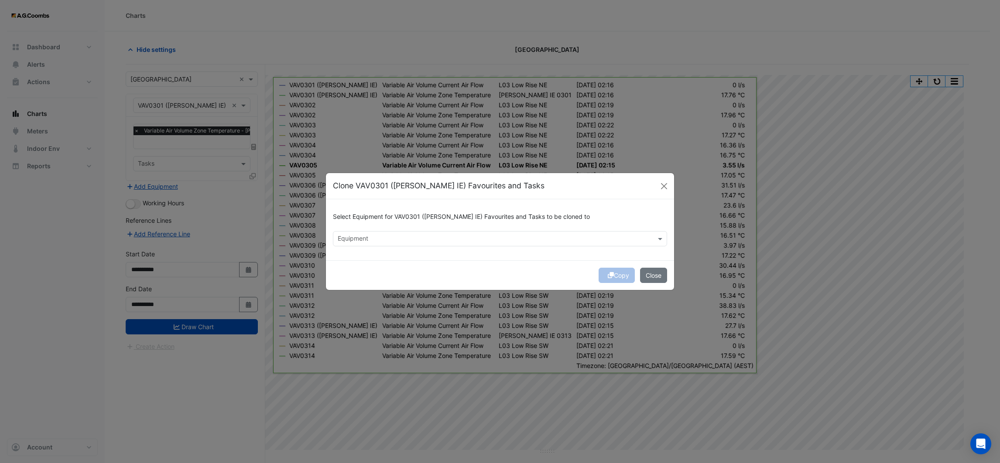
click at [452, 236] on input "text" at bounding box center [495, 239] width 315 height 9
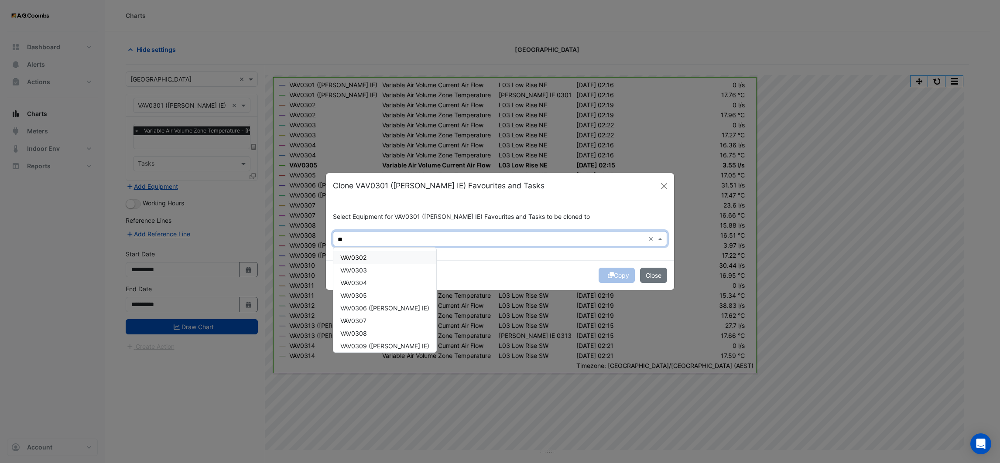
click at [375, 257] on div "VAV0302" at bounding box center [384, 257] width 103 height 13
click at [370, 265] on div "VAV0303" at bounding box center [384, 270] width 103 height 13
click at [368, 280] on div "VAV0304" at bounding box center [384, 283] width 103 height 13
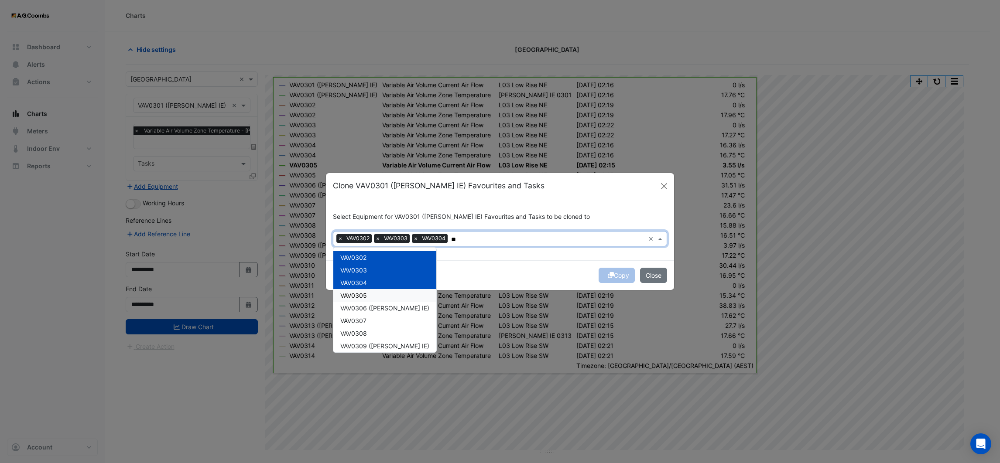
click at [363, 296] on span "VAV0305" at bounding box center [353, 295] width 27 height 7
click at [363, 308] on span "VAV0306 ([PERSON_NAME] IE)" at bounding box center [384, 308] width 89 height 7
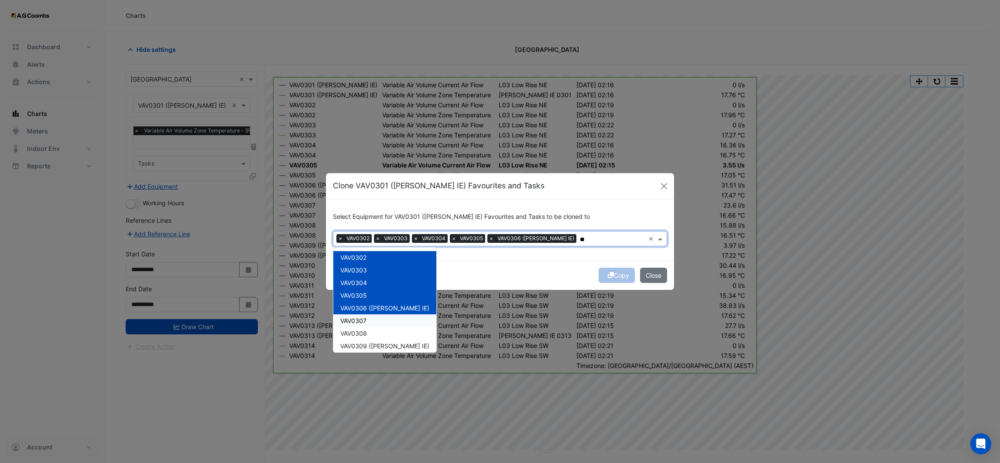
click at [362, 322] on span "VAV0307" at bounding box center [353, 320] width 26 height 7
click at [360, 333] on span "VAV0308" at bounding box center [353, 333] width 27 height 7
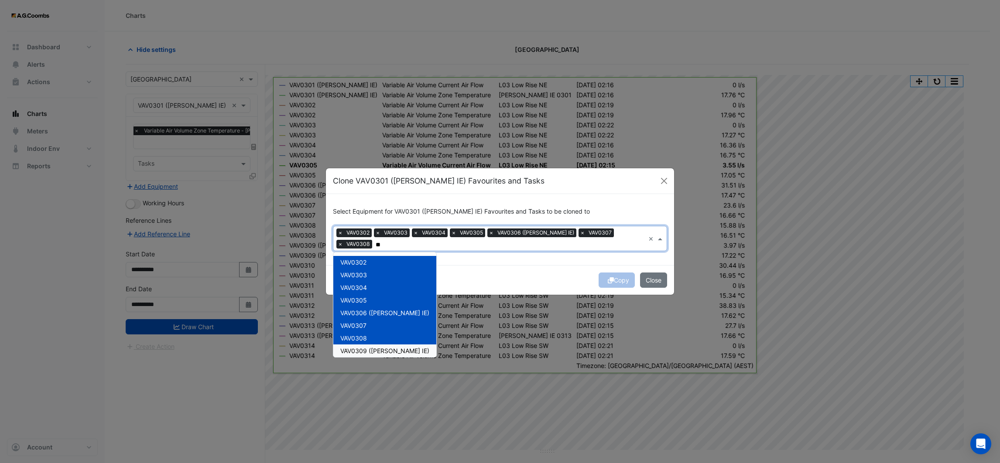
drag, startPoint x: 361, startPoint y: 345, endPoint x: 365, endPoint y: 341, distance: 5.3
click at [362, 347] on span "VAV0309 ([PERSON_NAME] IE)" at bounding box center [384, 350] width 89 height 7
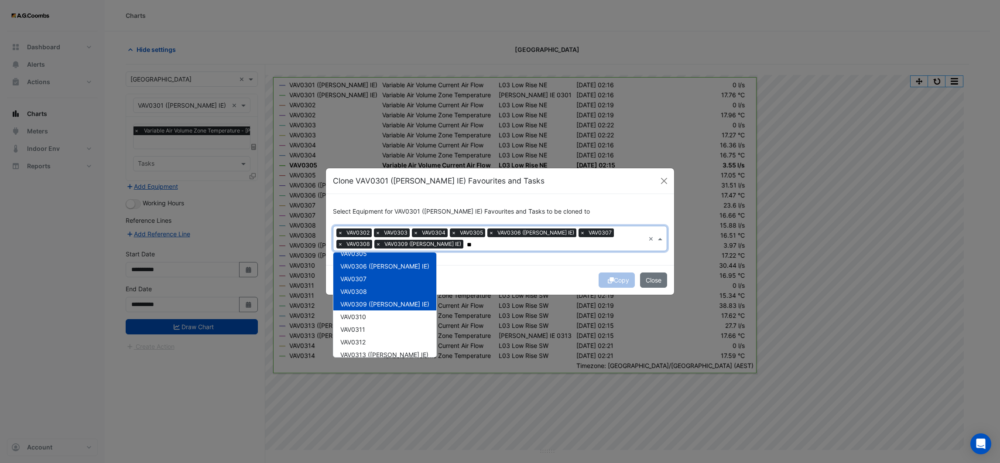
scroll to position [65, 0]
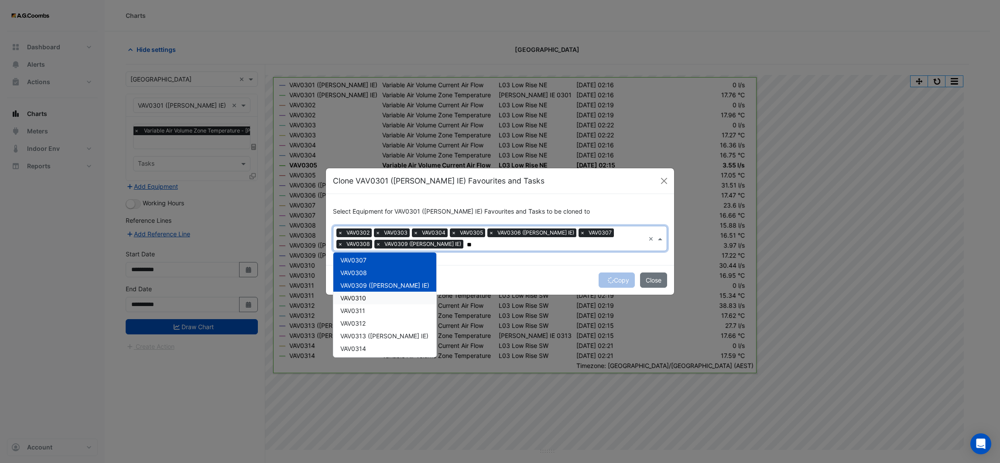
click at [363, 300] on span "VAV0310" at bounding box center [353, 298] width 26 height 7
click at [357, 311] on span "VAV0311" at bounding box center [352, 310] width 25 height 7
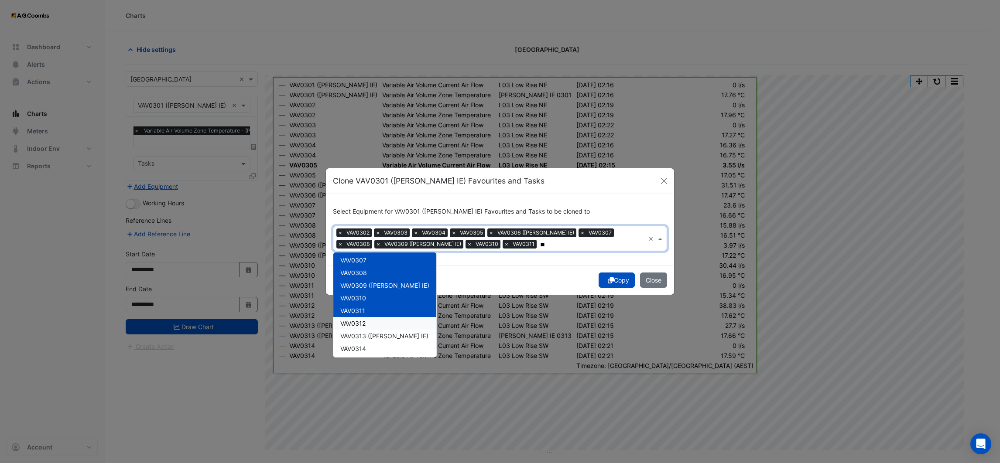
click at [358, 324] on span "VAV0312" at bounding box center [352, 323] width 25 height 7
click at [359, 336] on span "VAV0313 ([PERSON_NAME] IE)" at bounding box center [384, 335] width 88 height 7
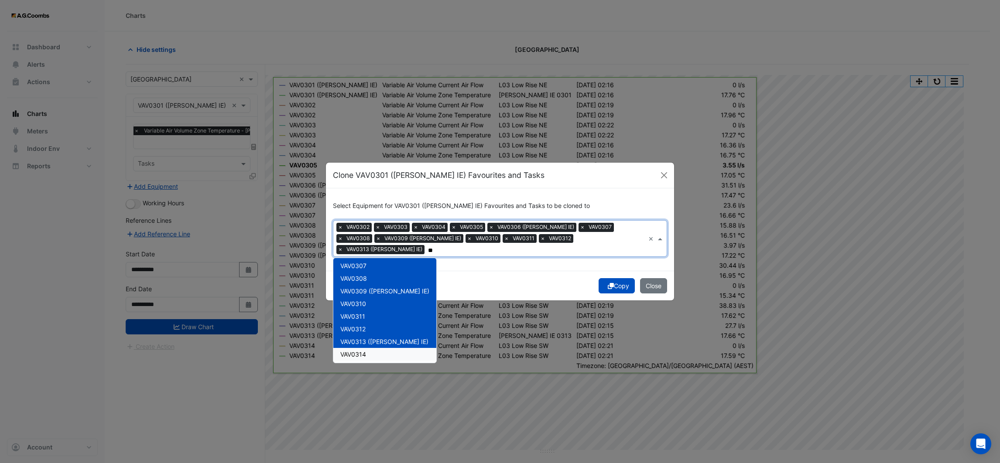
click at [360, 351] on span "VAV0314" at bounding box center [353, 354] width 26 height 7
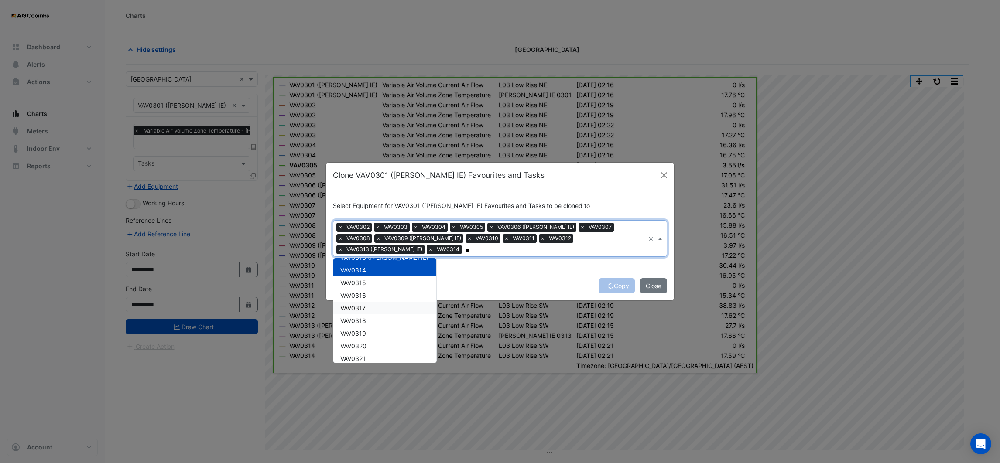
scroll to position [131, 0]
drag, startPoint x: 367, startPoint y: 299, endPoint x: 366, endPoint y: 308, distance: 9.3
click at [366, 299] on div "VAV0315" at bounding box center [384, 301] width 103 height 13
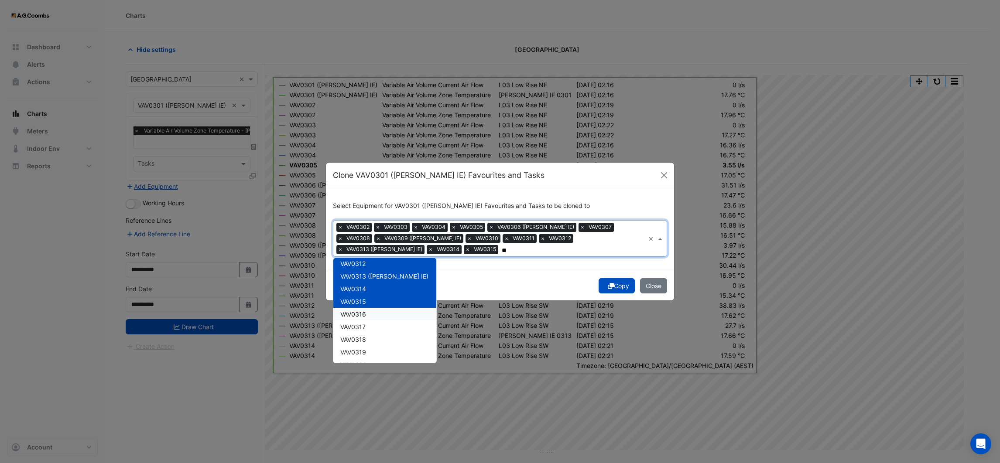
click at [366, 308] on div "VAV0316" at bounding box center [384, 314] width 103 height 13
click at [364, 326] on span "VAV0317" at bounding box center [352, 326] width 25 height 7
drag, startPoint x: 366, startPoint y: 335, endPoint x: 364, endPoint y: 343, distance: 8.0
click at [366, 336] on span "VAV0318" at bounding box center [353, 339] width 26 height 7
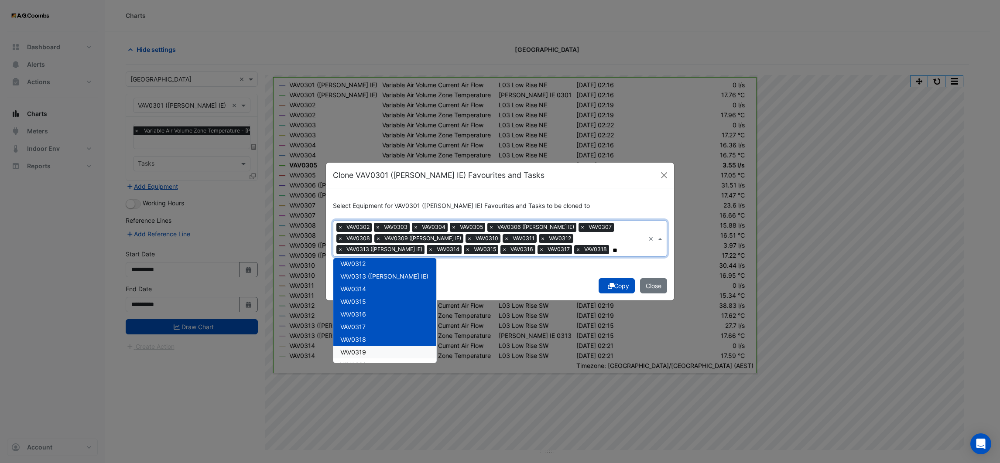
click at [363, 351] on span "VAV0319" at bounding box center [353, 352] width 26 height 7
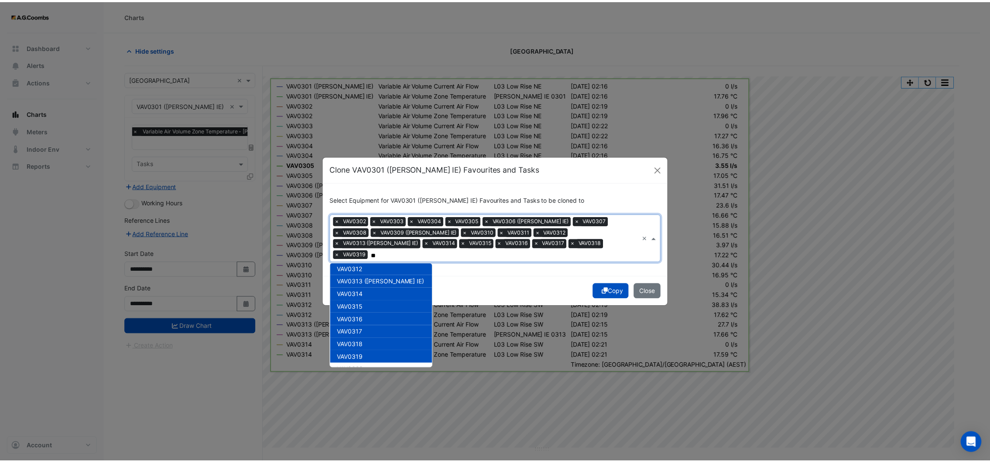
scroll to position [196, 0]
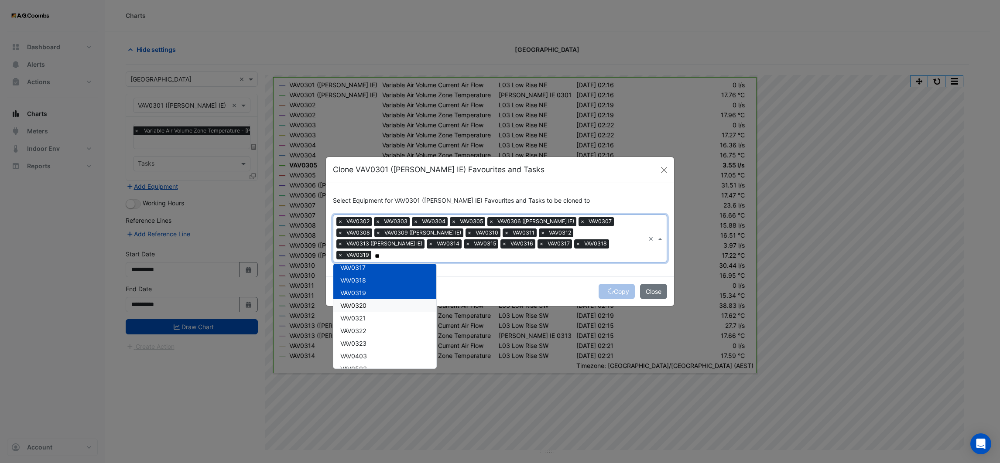
drag, startPoint x: 361, startPoint y: 303, endPoint x: 360, endPoint y: 308, distance: 5.7
click at [361, 303] on div "VAV0320" at bounding box center [384, 305] width 103 height 13
click at [360, 315] on span "VAV0321" at bounding box center [352, 318] width 25 height 7
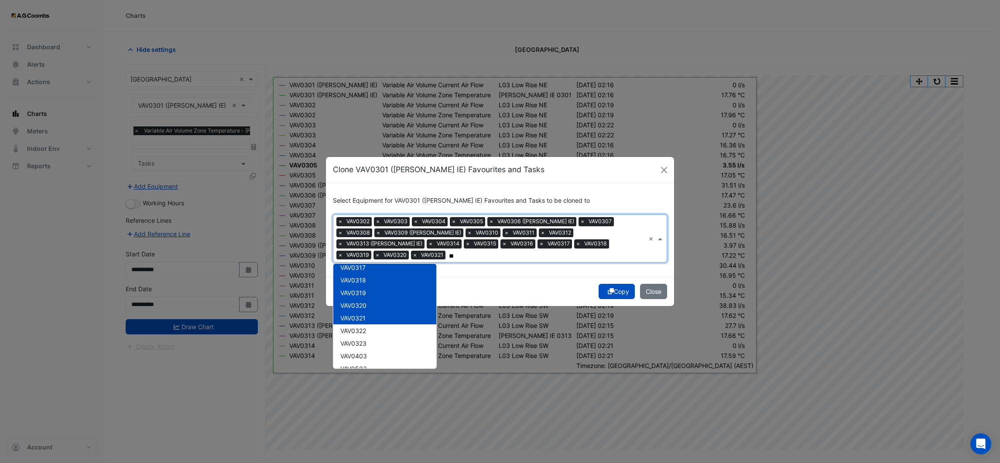
click at [360, 327] on span "VAV0322" at bounding box center [353, 330] width 26 height 7
type input "**"
click at [544, 289] on div "Copy Close" at bounding box center [500, 292] width 348 height 30
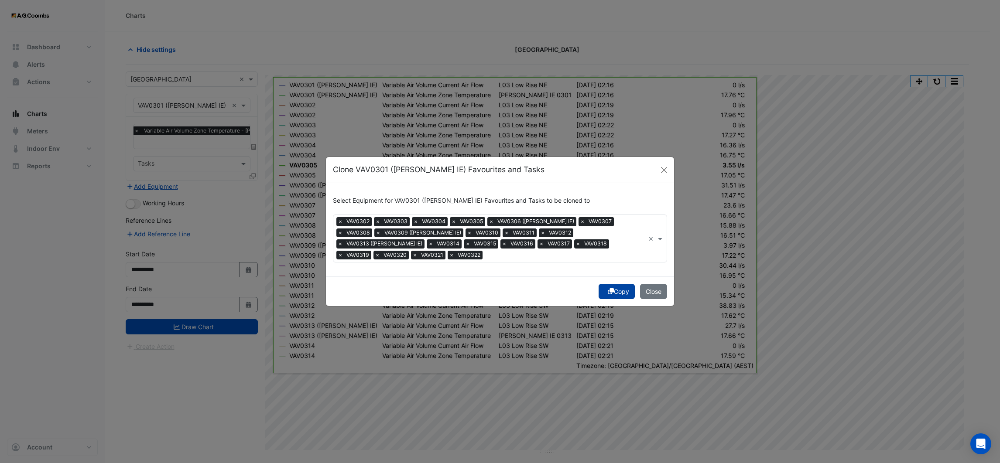
click at [621, 291] on div "Copy Close" at bounding box center [500, 292] width 348 height 30
click at [609, 288] on icon "submit" at bounding box center [611, 291] width 6 height 6
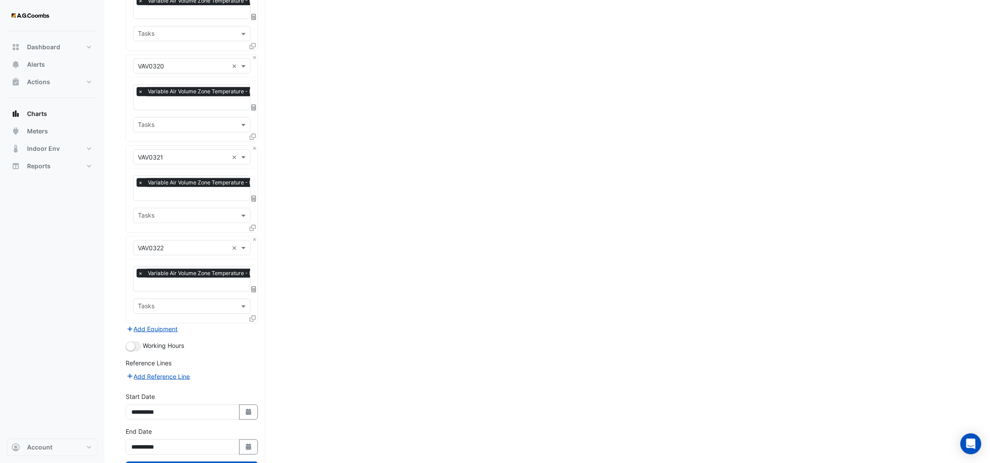
scroll to position [1794, 0]
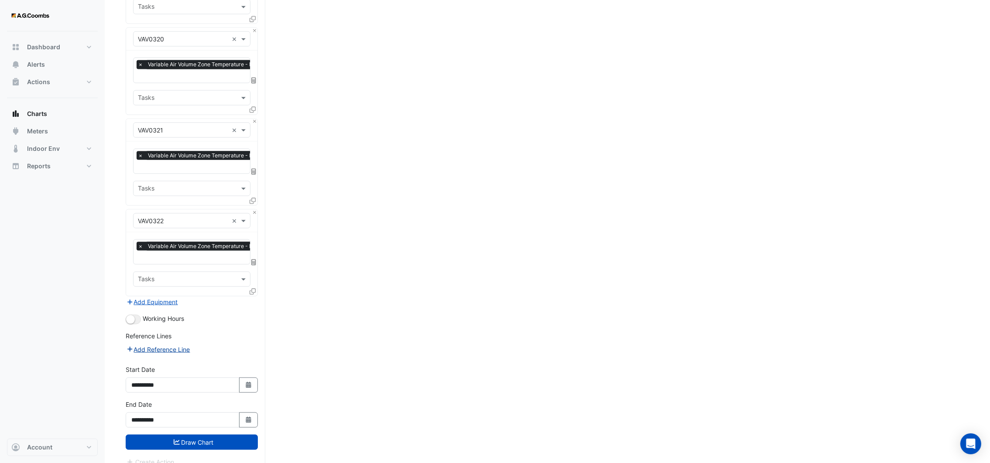
click at [129, 346] on icon "button" at bounding box center [130, 349] width 8 height 6
select select "*"
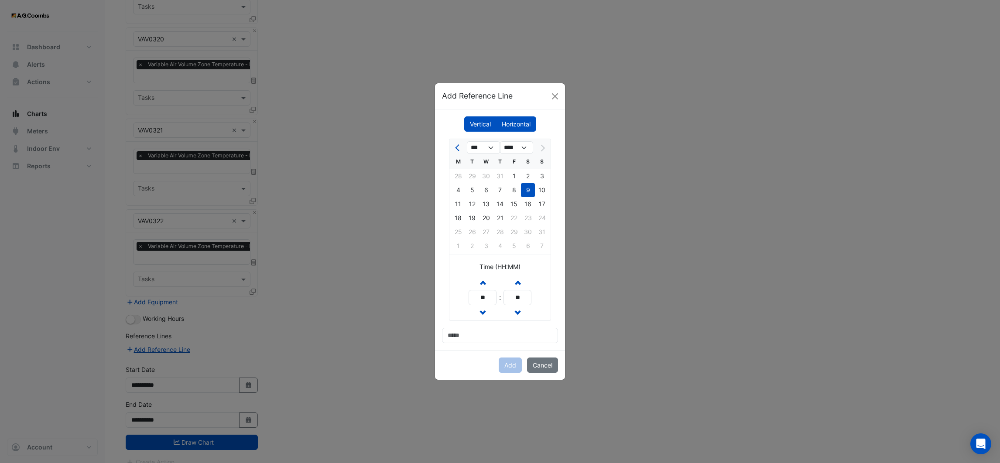
click at [533, 122] on label "Horizontal" at bounding box center [516, 124] width 40 height 15
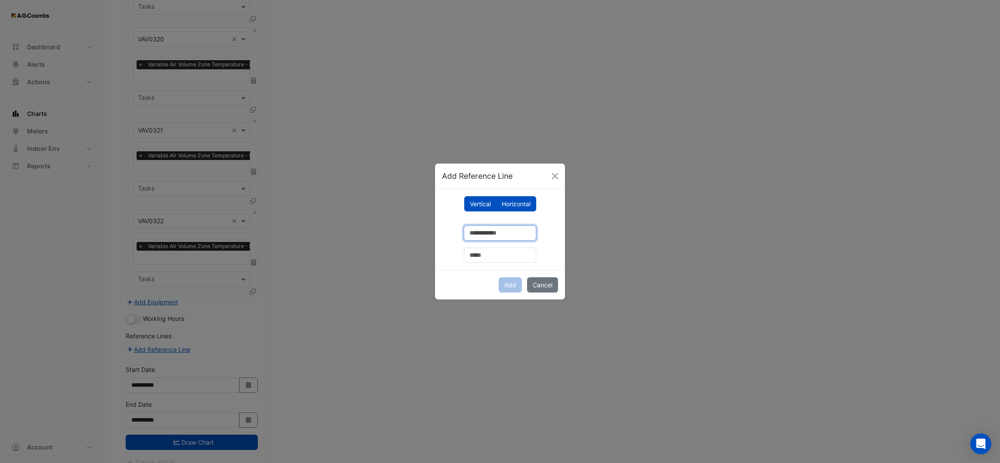
click at [472, 233] on input "number" at bounding box center [500, 233] width 72 height 15
type input "**"
click at [478, 255] on input "text" at bounding box center [500, 255] width 72 height 15
type input "*********"
click at [498, 252] on input "*********" at bounding box center [500, 255] width 72 height 15
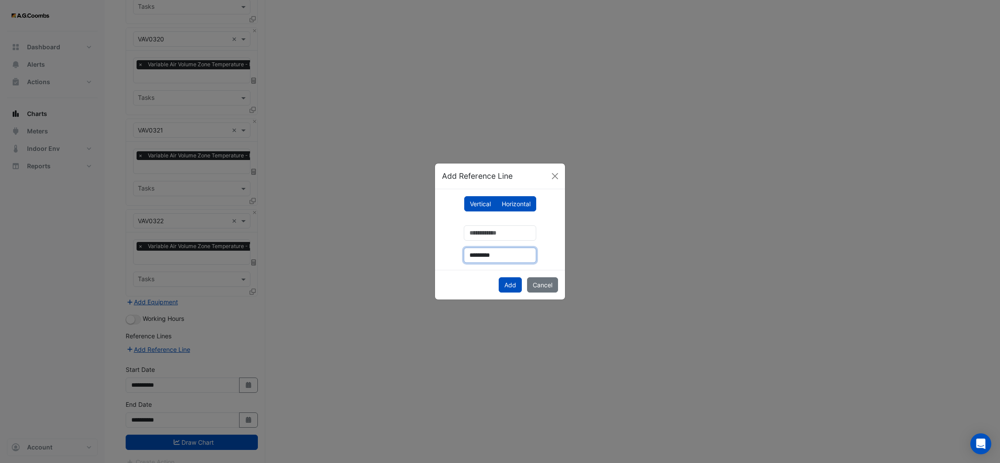
drag, startPoint x: 499, startPoint y: 255, endPoint x: 462, endPoint y: 260, distance: 37.0
click at [452, 257] on div "** *********" at bounding box center [500, 241] width 116 height 45
click at [479, 257] on input "text" at bounding box center [500, 255] width 72 height 15
type input "**********"
click at [507, 289] on button "Add" at bounding box center [510, 285] width 23 height 15
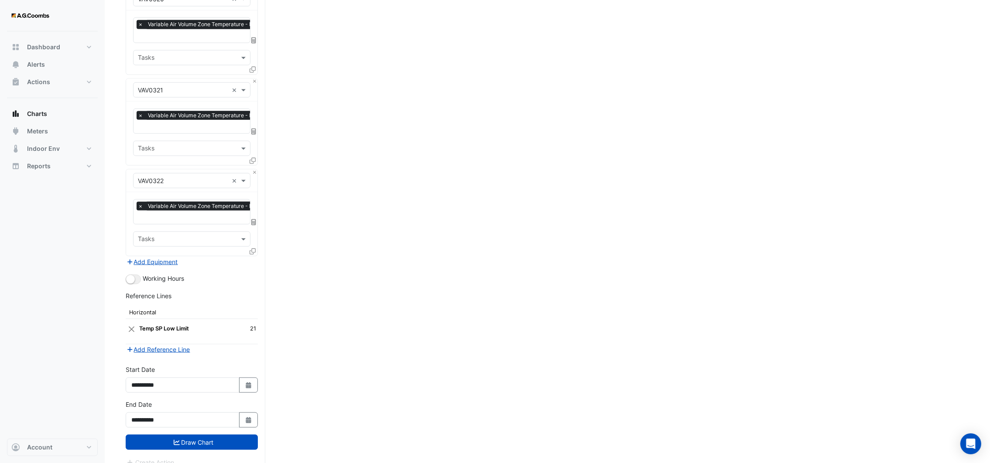
scroll to position [1834, 0]
click at [225, 435] on button "Draw Chart" at bounding box center [192, 442] width 132 height 15
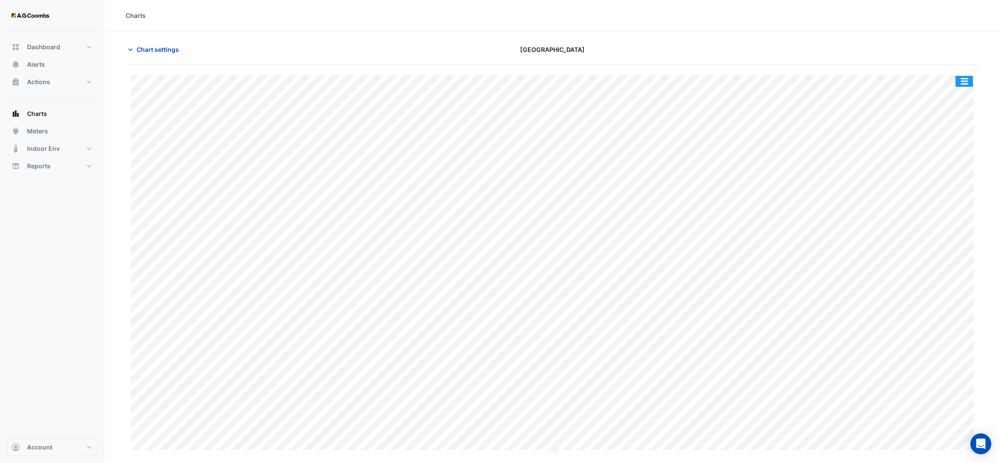
click at [968, 82] on button "button" at bounding box center [964, 81] width 17 height 11
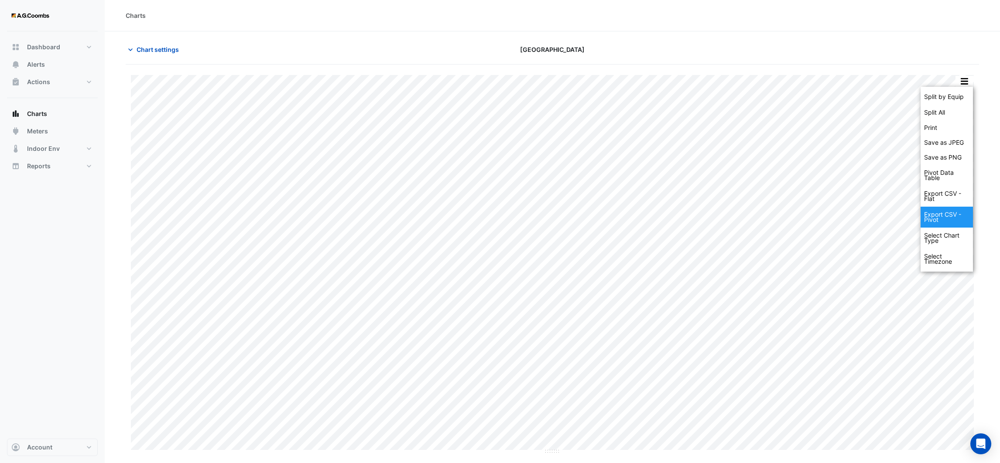
click at [938, 213] on div "Export CSV - Pivot" at bounding box center [947, 217] width 52 height 21
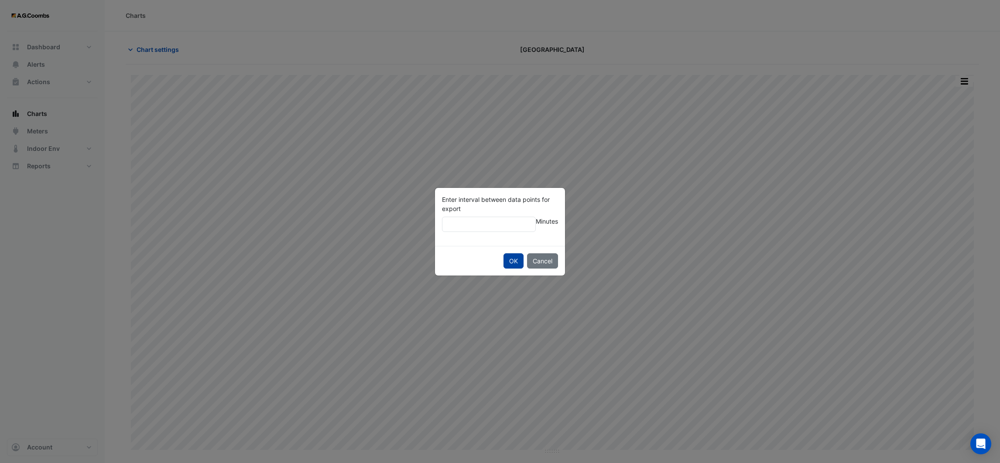
type input "**"
click at [507, 260] on button "OK" at bounding box center [514, 261] width 20 height 15
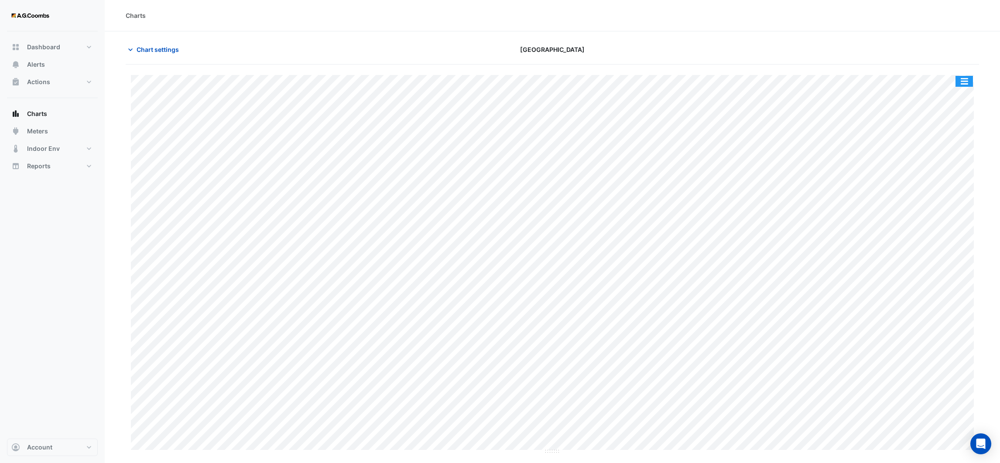
click at [968, 83] on button "button" at bounding box center [964, 81] width 17 height 11
click at [434, 34] on section "Chart settings [GEOGRAPHIC_DATA] Split by Equip Split All Print Save as JPEG Sa…" at bounding box center [552, 242] width 895 height 423
click at [963, 77] on button "button" at bounding box center [964, 81] width 17 height 11
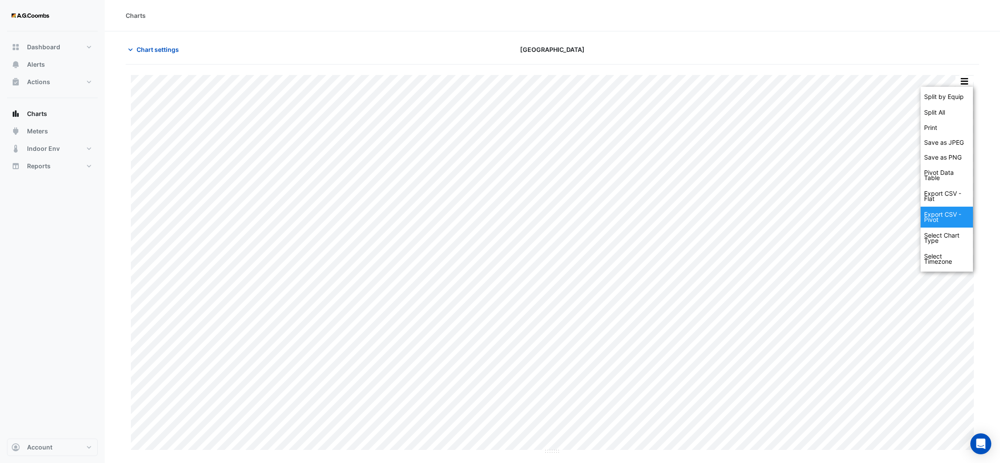
click at [946, 214] on div "Export CSV - Pivot" at bounding box center [947, 217] width 52 height 21
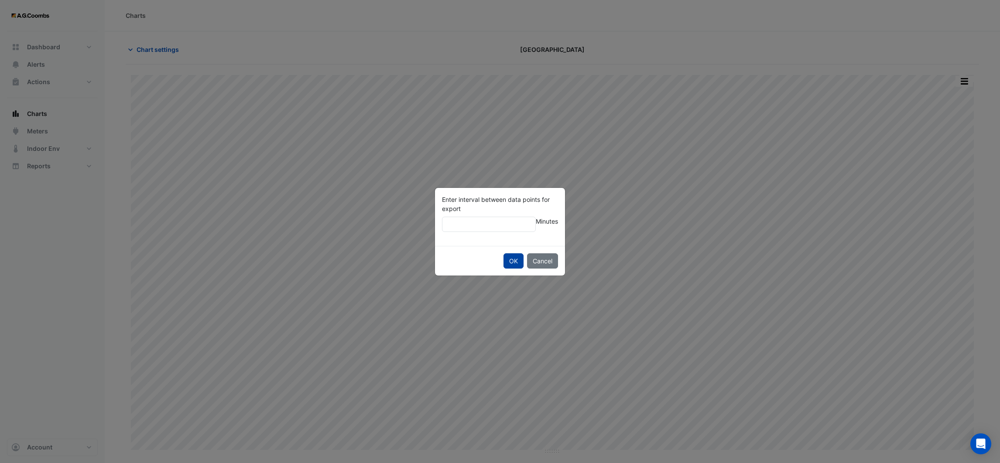
click at [509, 261] on button "OK" at bounding box center [514, 261] width 20 height 15
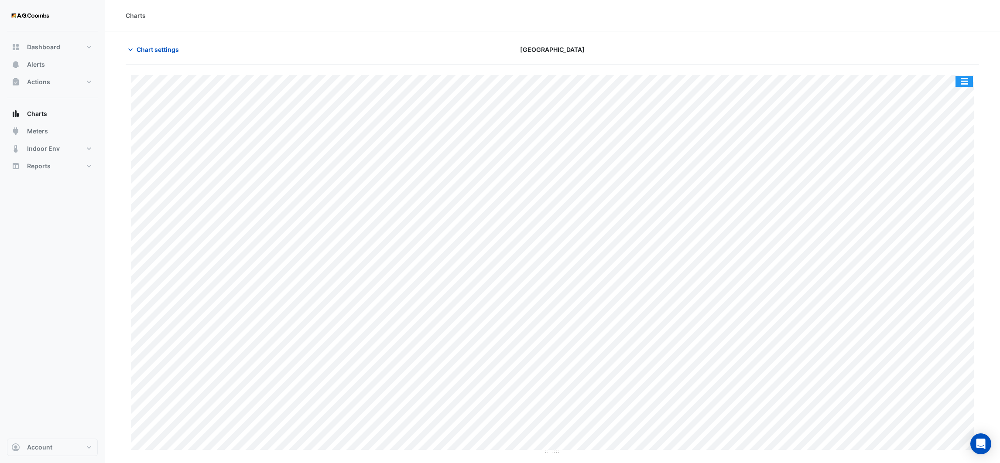
click at [965, 83] on button "button" at bounding box center [964, 81] width 17 height 11
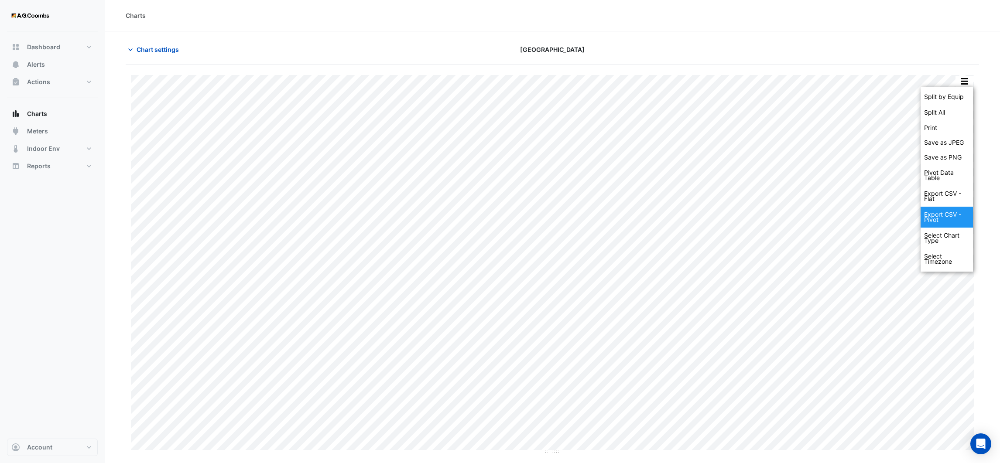
click at [943, 211] on div "Export CSV - Pivot" at bounding box center [947, 217] width 52 height 21
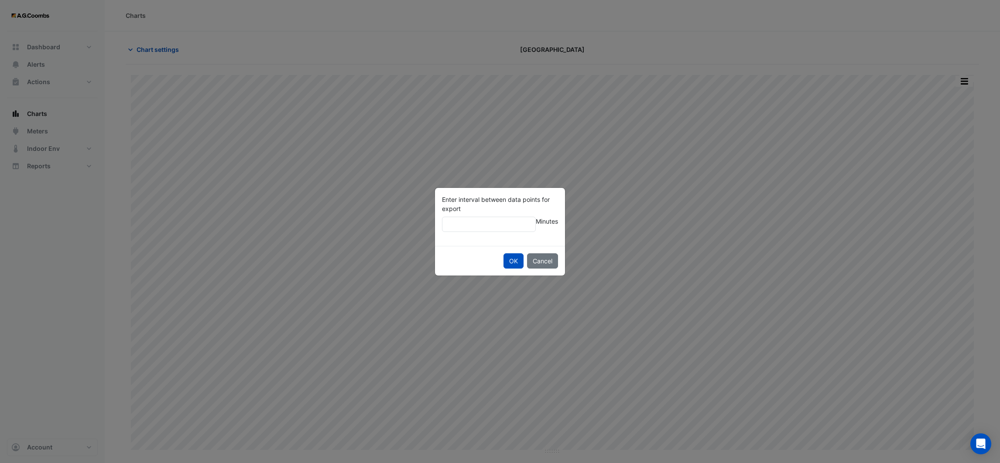
click at [553, 271] on div "OK Cancel" at bounding box center [500, 261] width 130 height 30
click at [544, 264] on button "Cancel" at bounding box center [542, 261] width 31 height 15
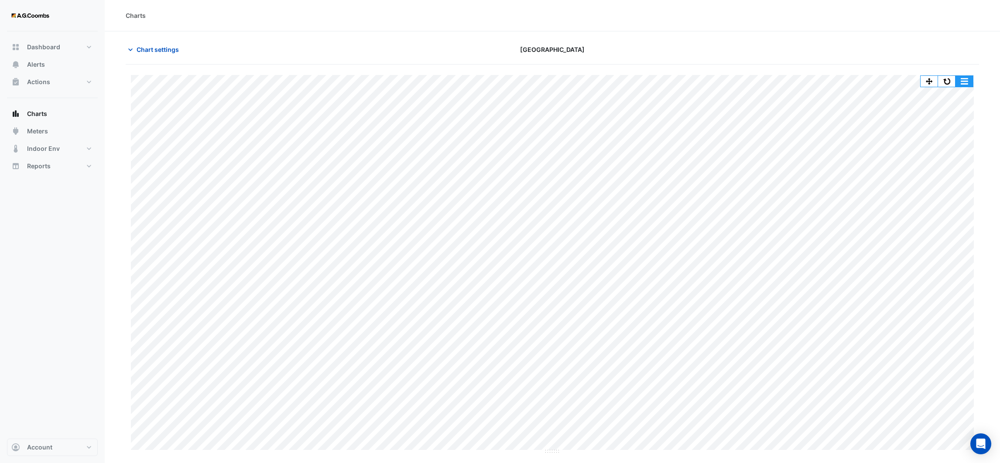
click at [964, 83] on button "button" at bounding box center [964, 81] width 17 height 11
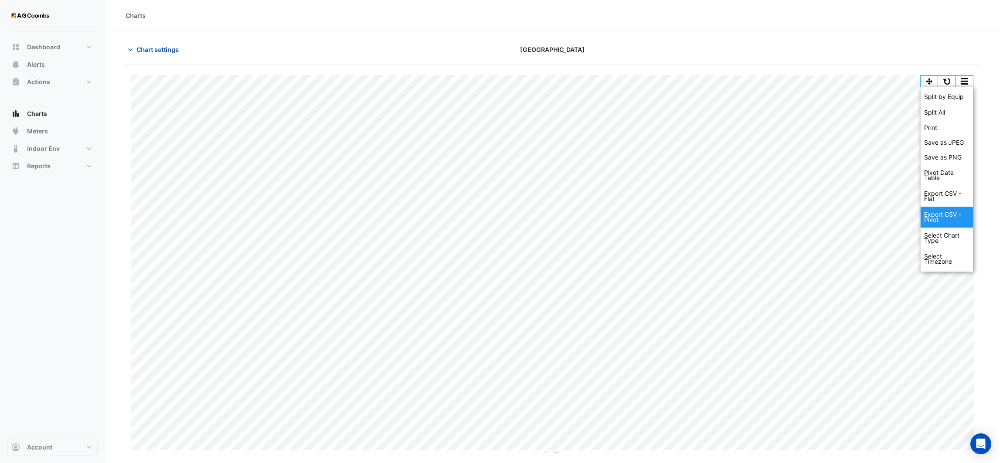
click at [946, 214] on div "Export CSV - Pivot" at bounding box center [947, 217] width 52 height 21
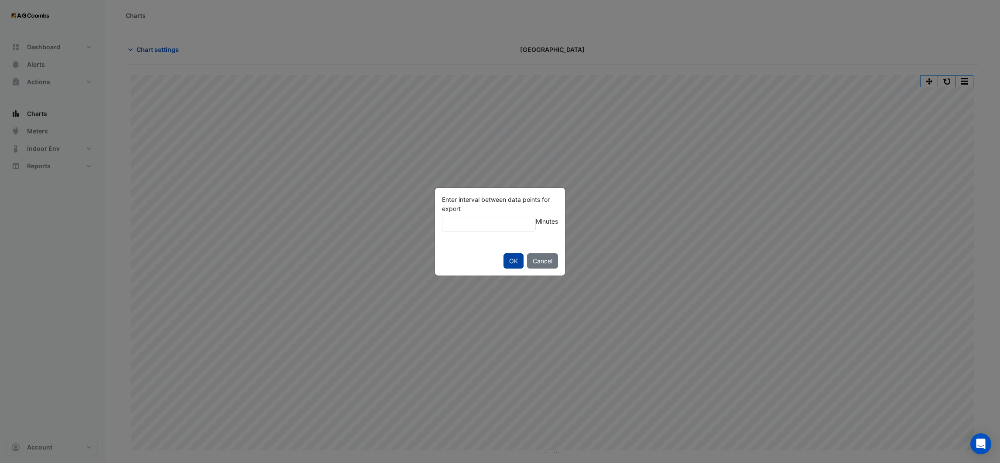
click at [514, 260] on button "OK" at bounding box center [514, 261] width 20 height 15
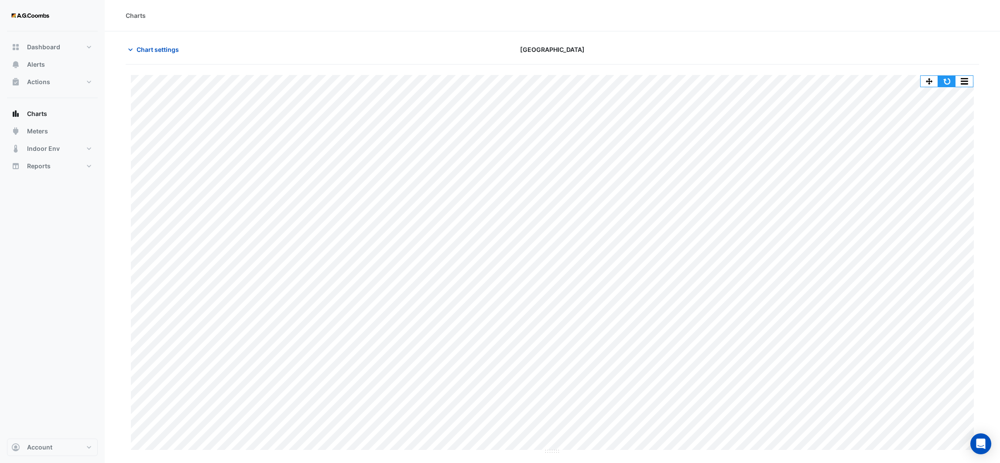
click at [945, 82] on button "button" at bounding box center [946, 81] width 17 height 11
click at [953, 79] on button "button" at bounding box center [946, 81] width 17 height 11
